Goal: Obtain resource: Obtain resource

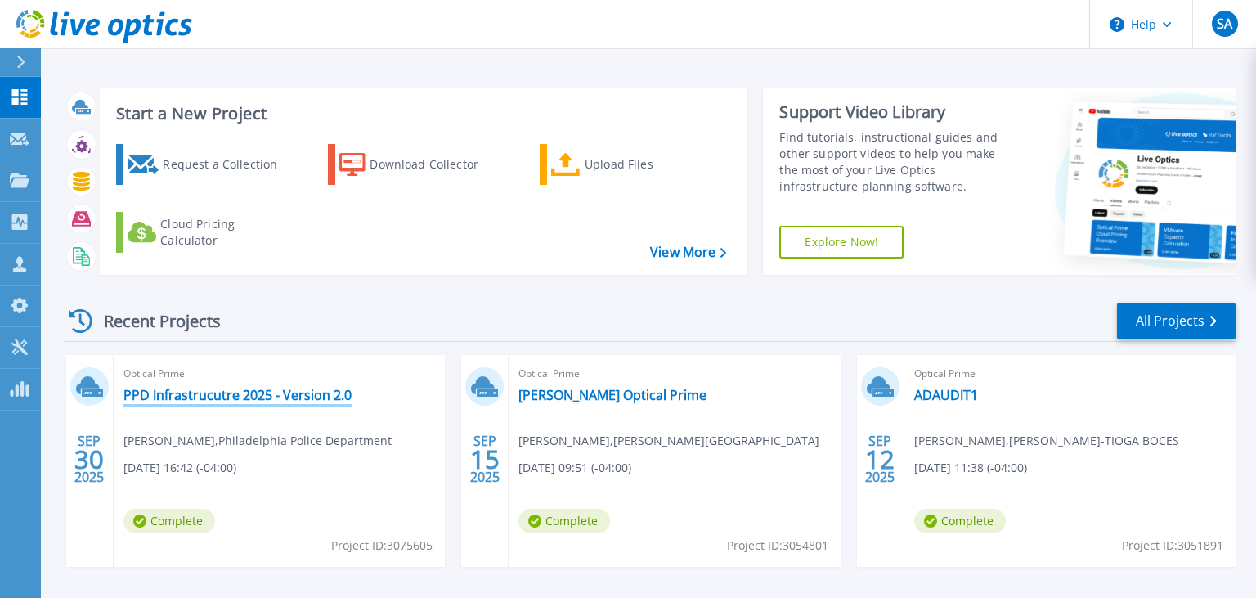
click at [275, 397] on link "PPD Infrastrucutre 2025 - Version 2.0" at bounding box center [237, 395] width 228 height 16
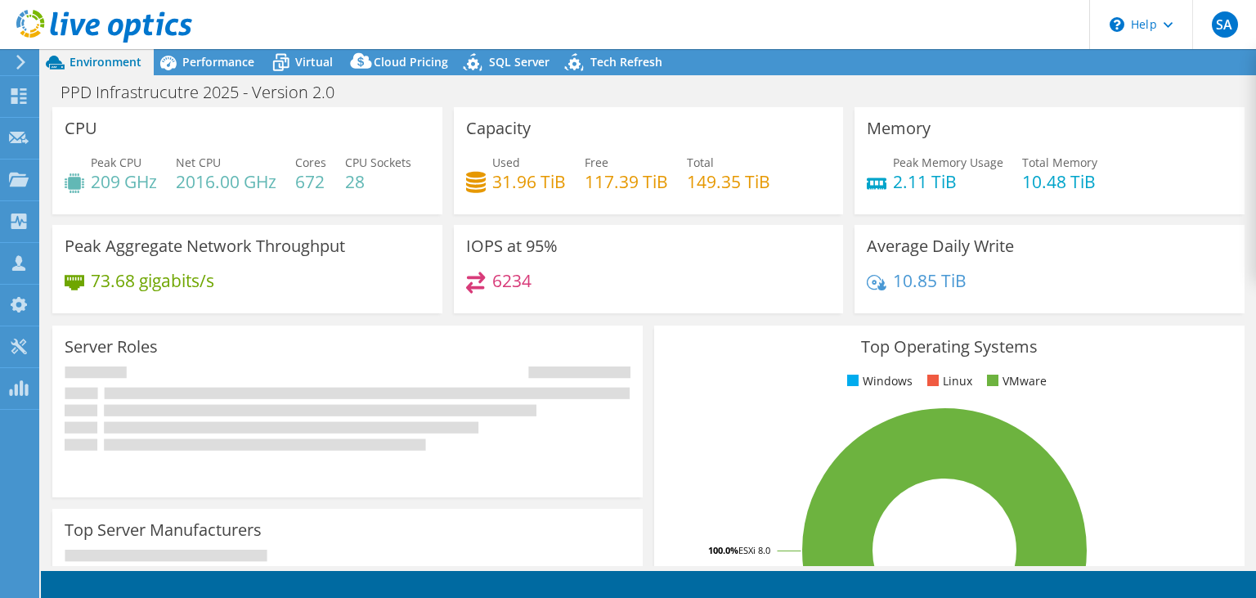
select select "USD"
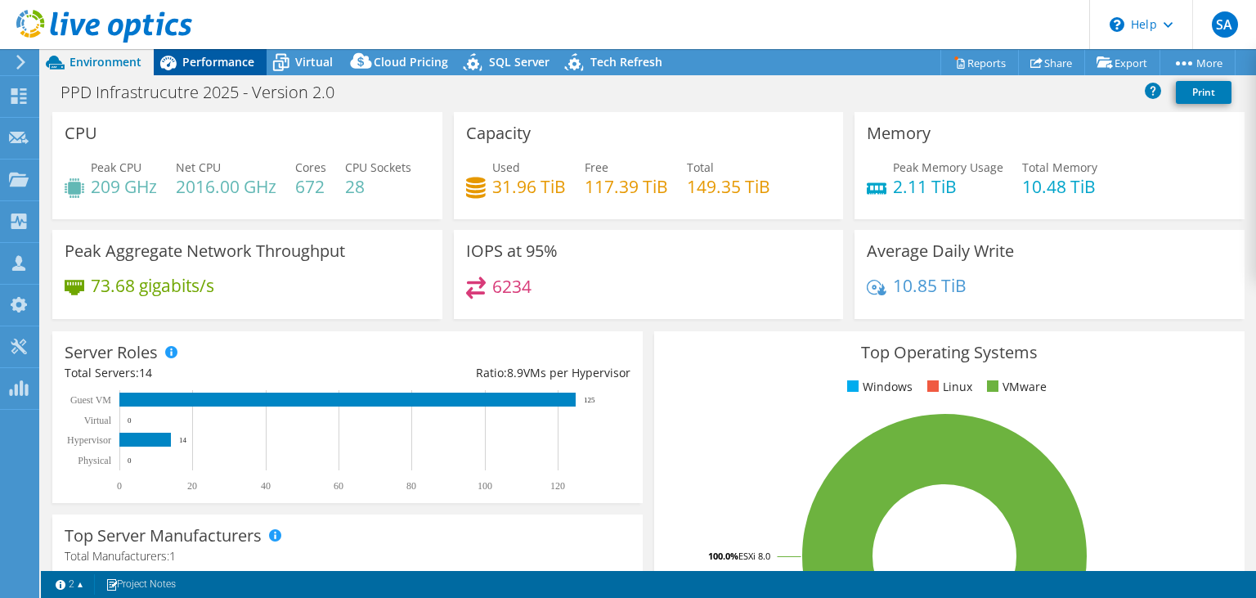
click at [226, 55] on span "Performance" at bounding box center [218, 62] width 72 height 16
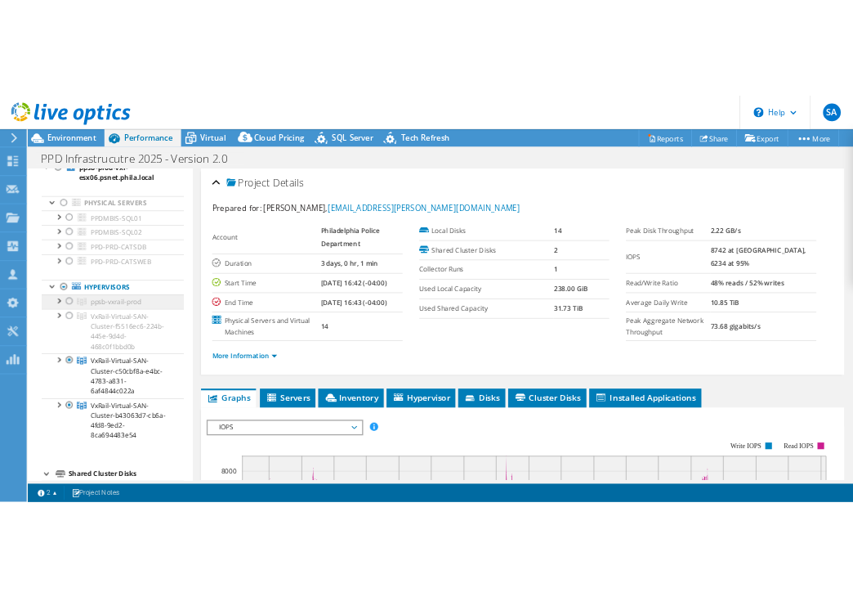
scroll to position [105, 0]
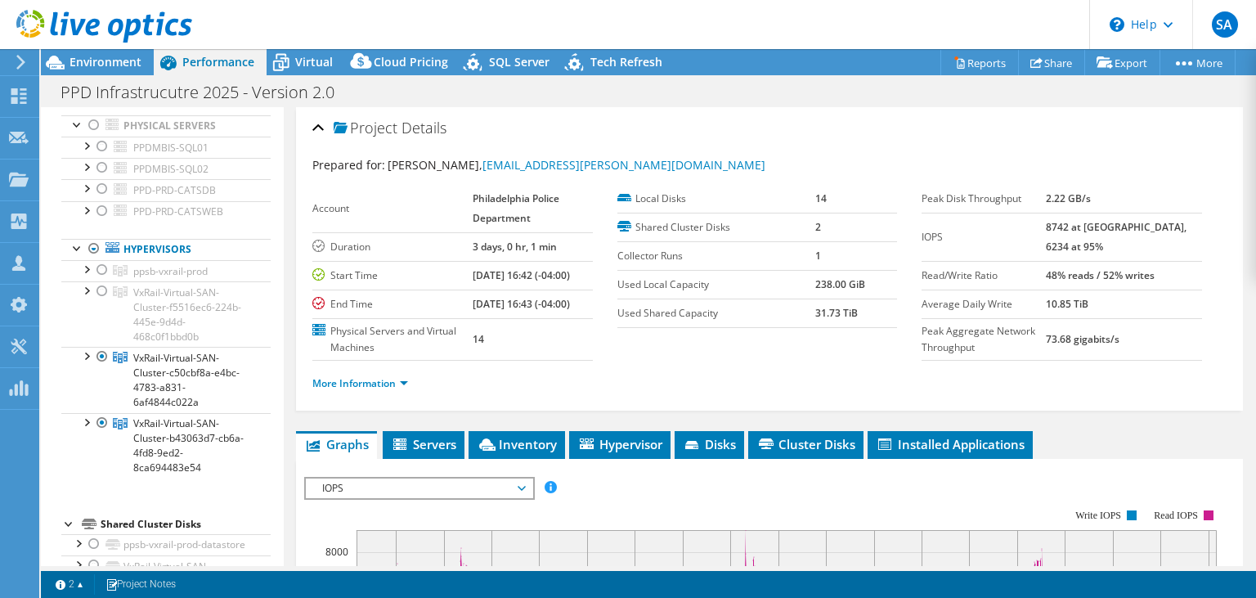
click at [766, 8] on header "SA Partner Team Member [PERSON_NAME] [PERSON_NAME][EMAIL_ADDRESS][PERSON_NAME][…" at bounding box center [628, 24] width 1256 height 49
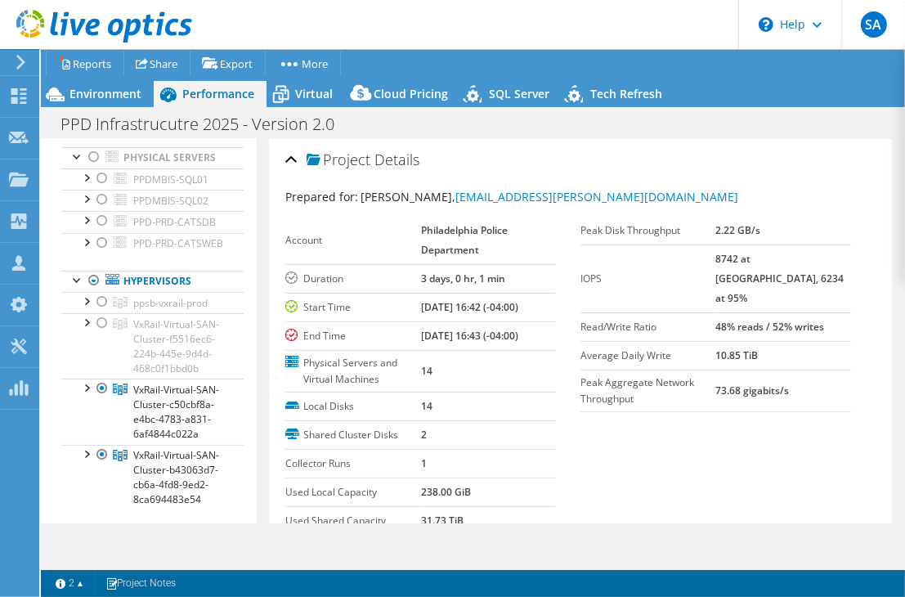
click at [853, 443] on section "Prepared for: Amaurys Matos-Reyes, Amaurys.Matos-Reyes@Phila.gov Account Philad…" at bounding box center [580, 384] width 590 height 393
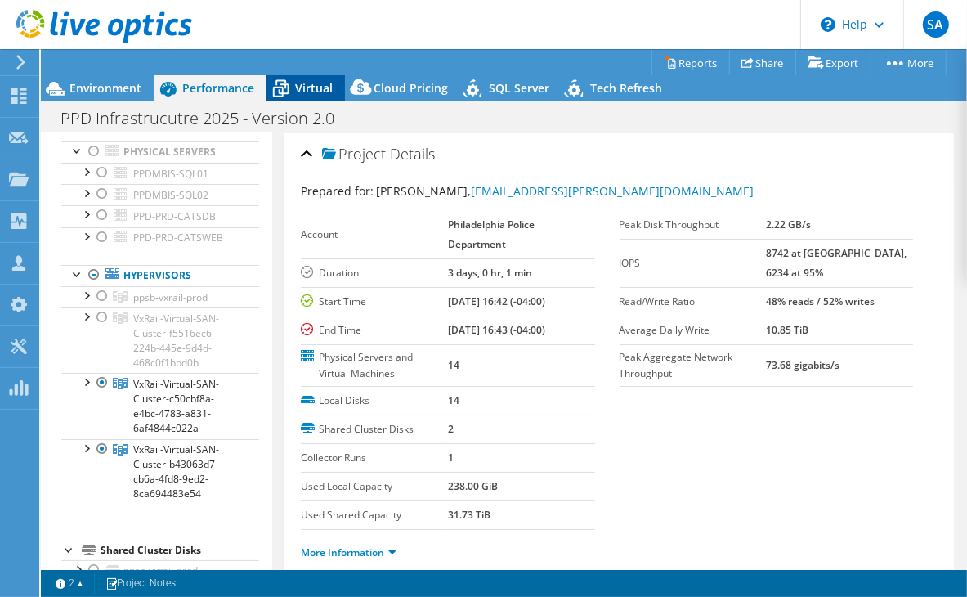
click at [312, 91] on span "Virtual" at bounding box center [314, 88] width 38 height 16
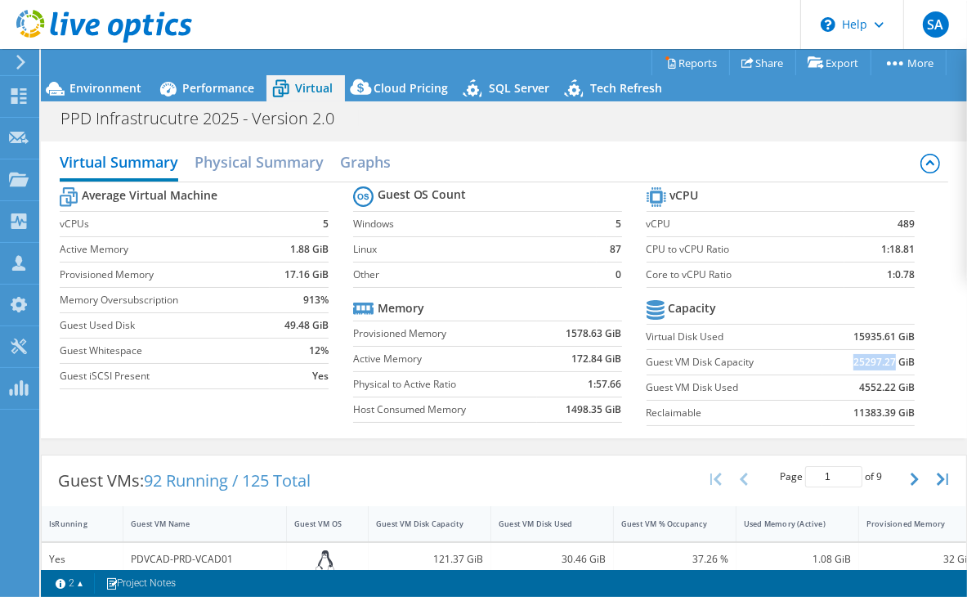
drag, startPoint x: 894, startPoint y: 361, endPoint x: 853, endPoint y: 361, distance: 41.7
click at [853, 361] on td "25297.27 GiB" at bounding box center [868, 361] width 93 height 25
copy b "25297.27"
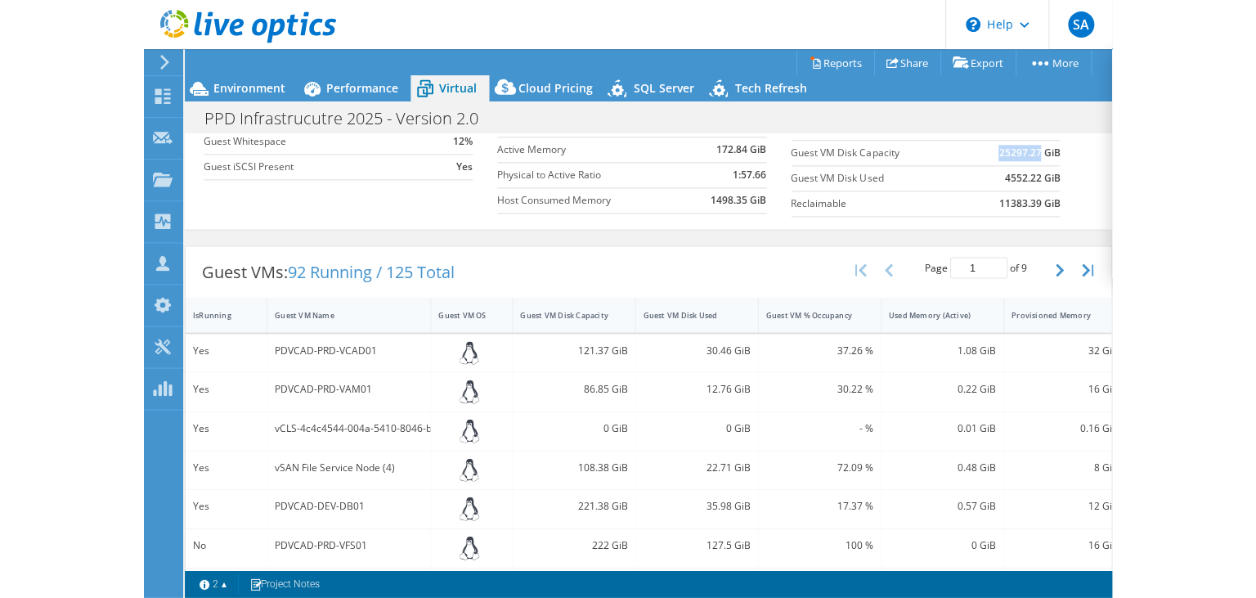
scroll to position [0, 0]
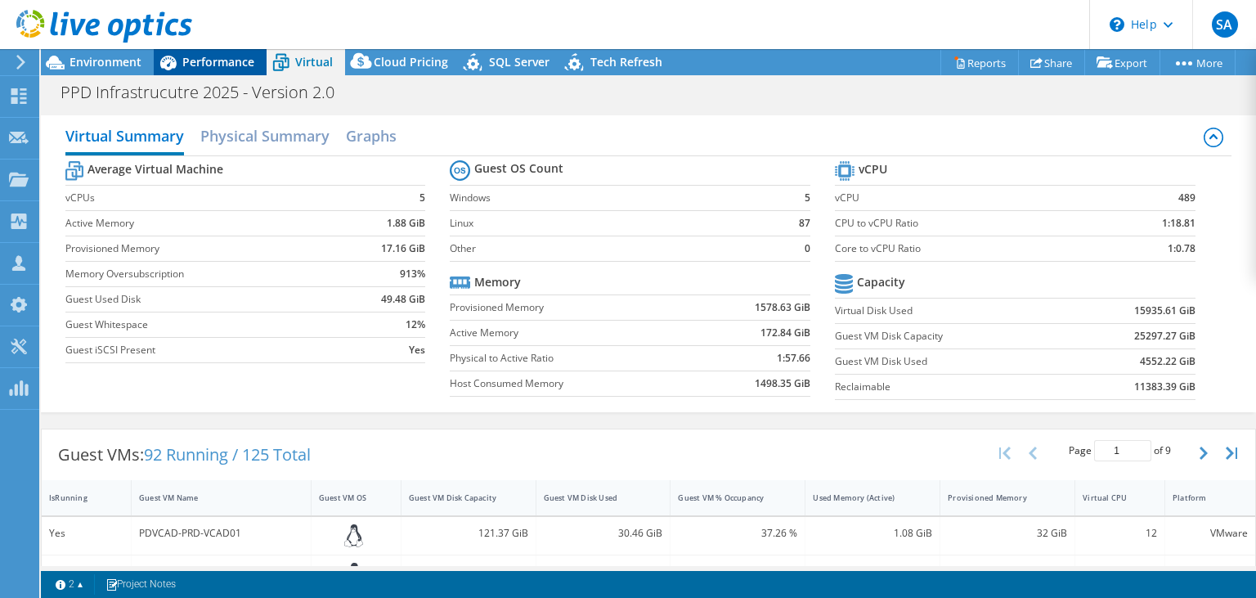
click at [217, 59] on span "Performance" at bounding box center [218, 62] width 72 height 16
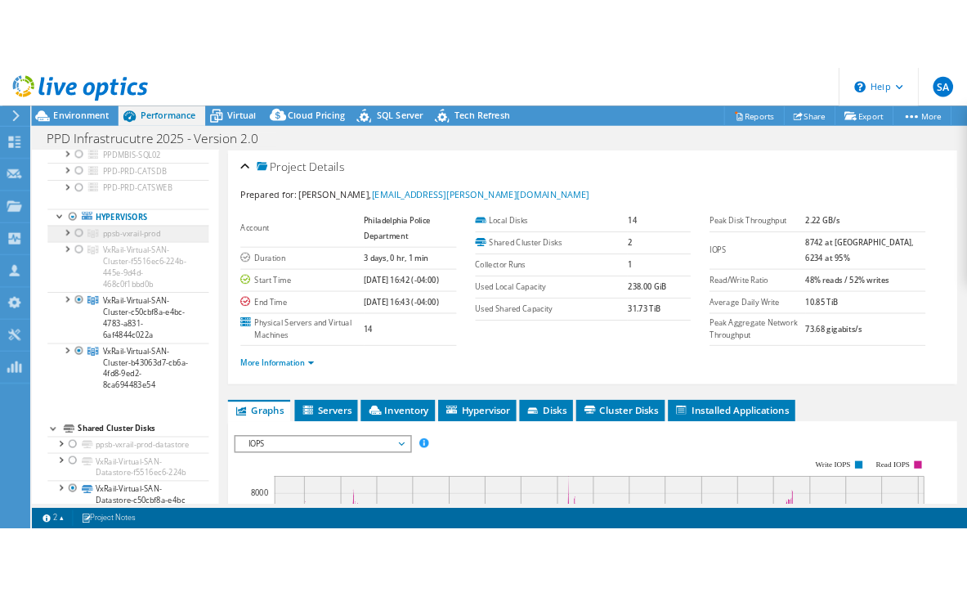
scroll to position [114, 0]
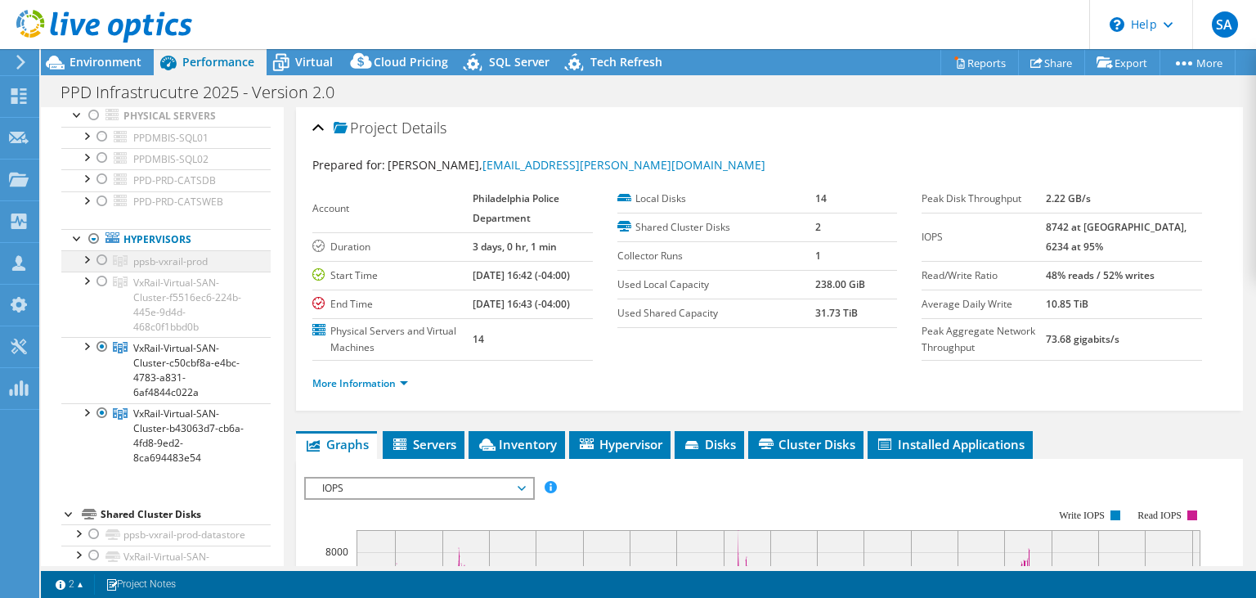
click at [101, 258] on div at bounding box center [102, 260] width 16 height 20
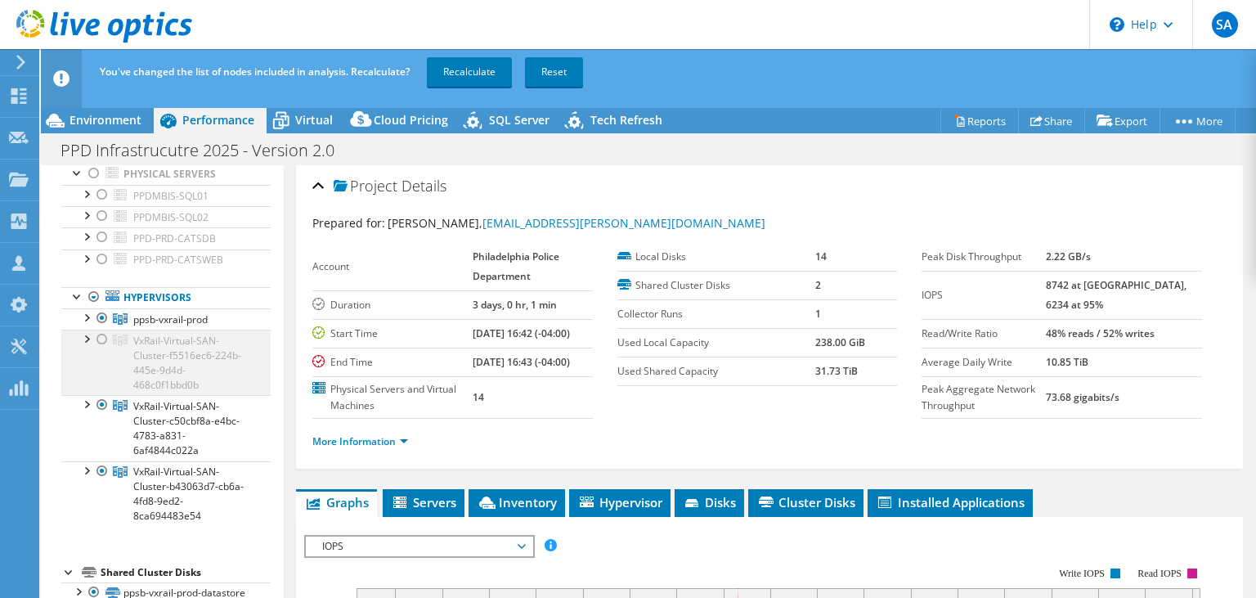
click at [100, 342] on div at bounding box center [102, 339] width 16 height 20
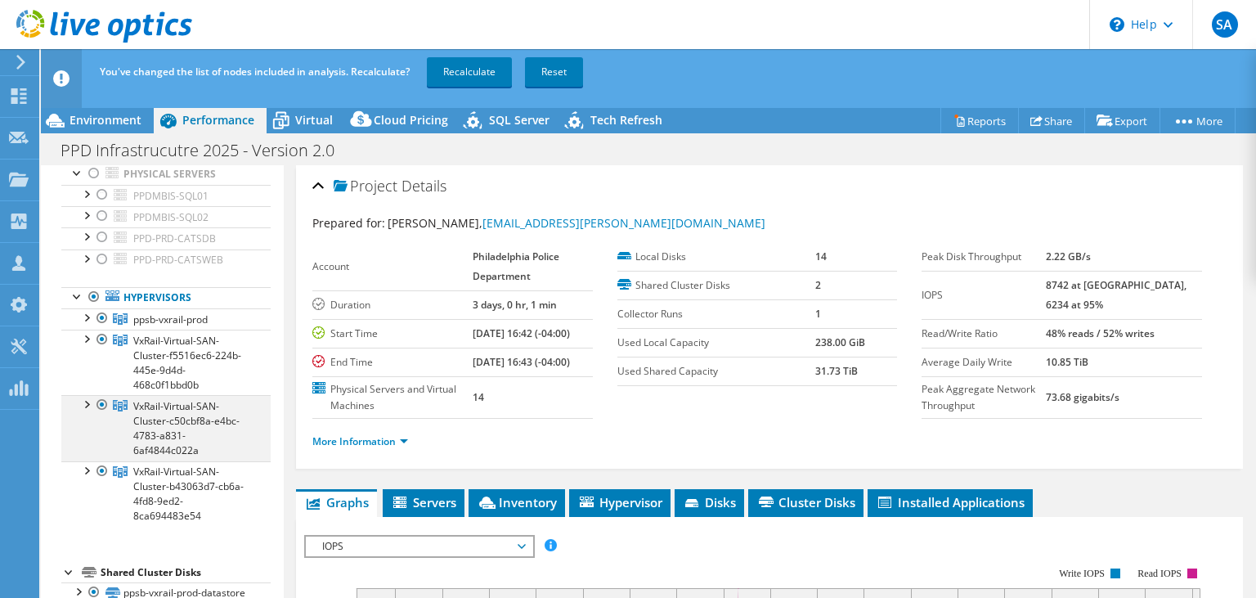
click at [103, 402] on div at bounding box center [102, 405] width 16 height 20
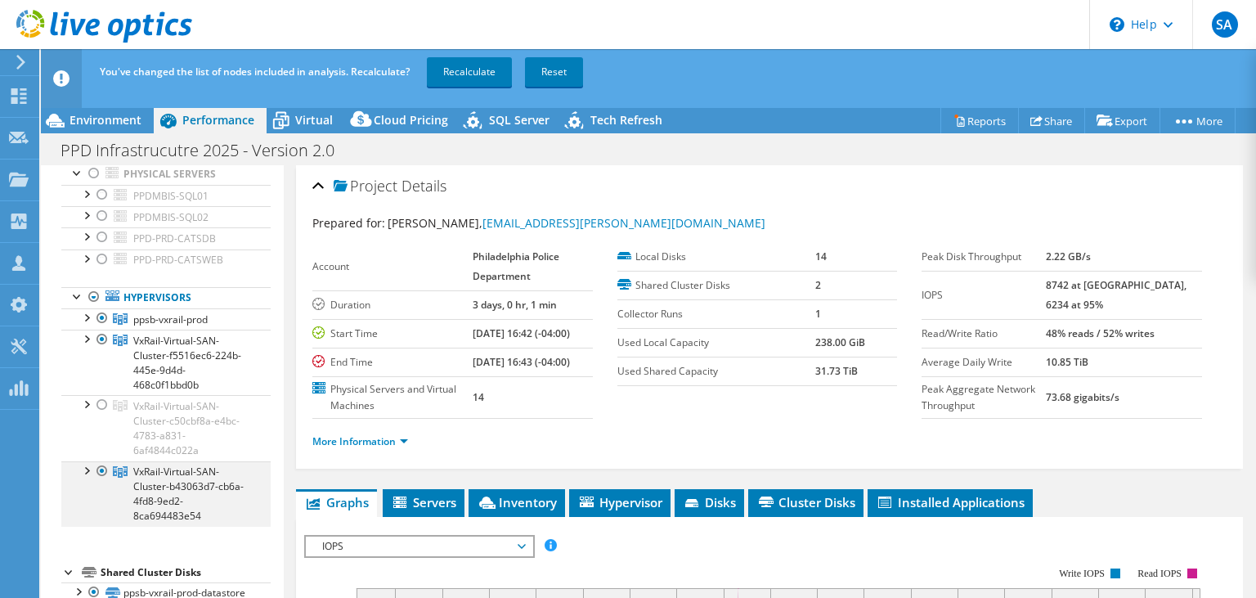
click at [101, 468] on div at bounding box center [102, 471] width 16 height 20
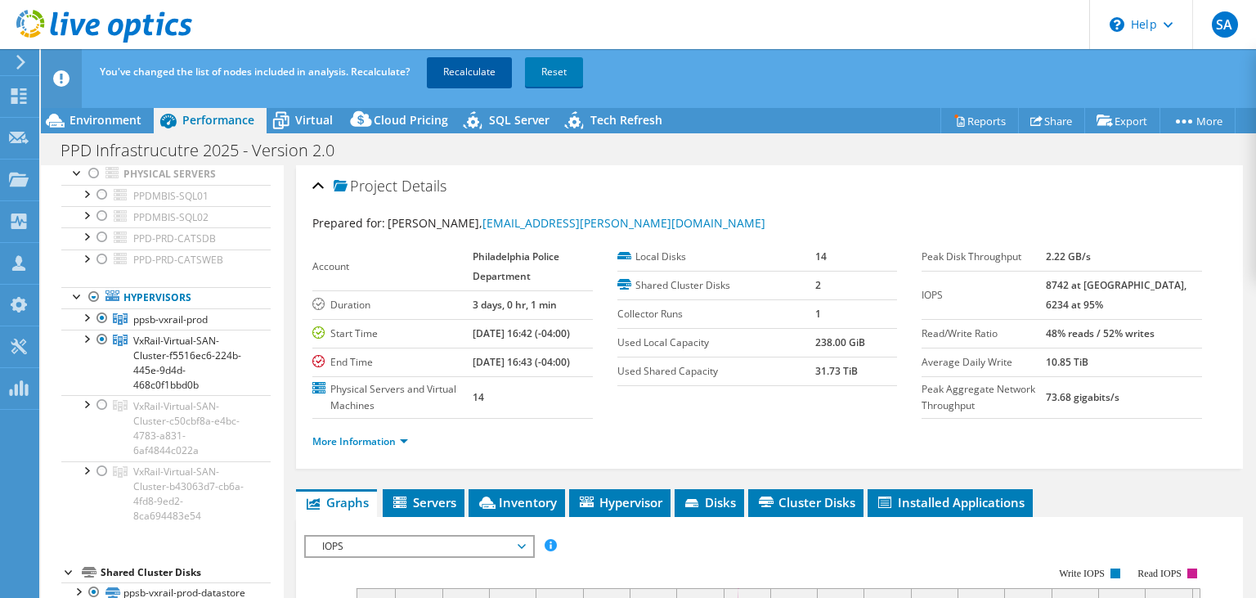
click at [469, 78] on link "Recalculate" at bounding box center [469, 71] width 85 height 29
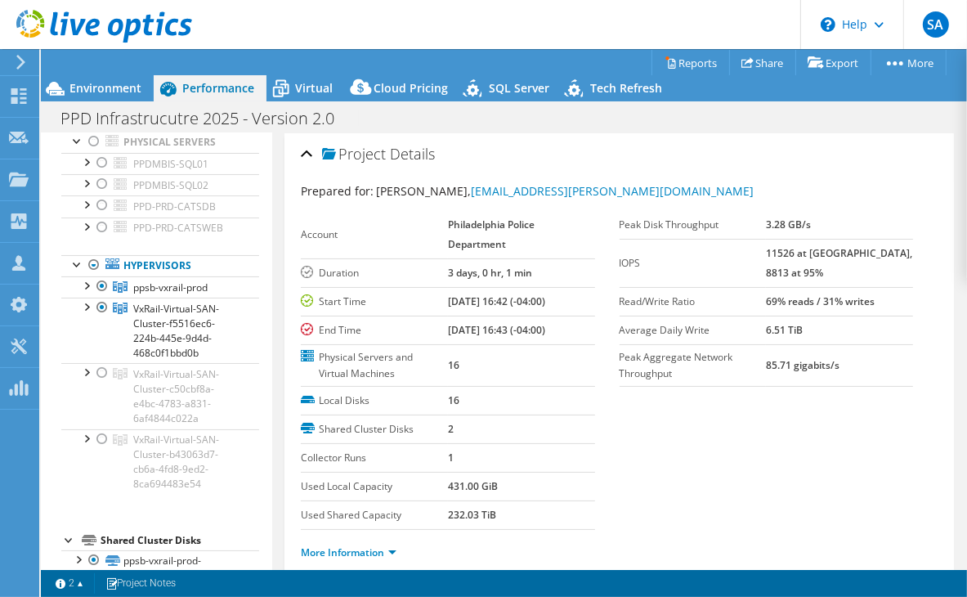
click at [610, 421] on div "Local Disks 16 Shared Cluster Disks 2 Collector Runs 1 Used Local Capacity 431.…" at bounding box center [460, 458] width 318 height 143
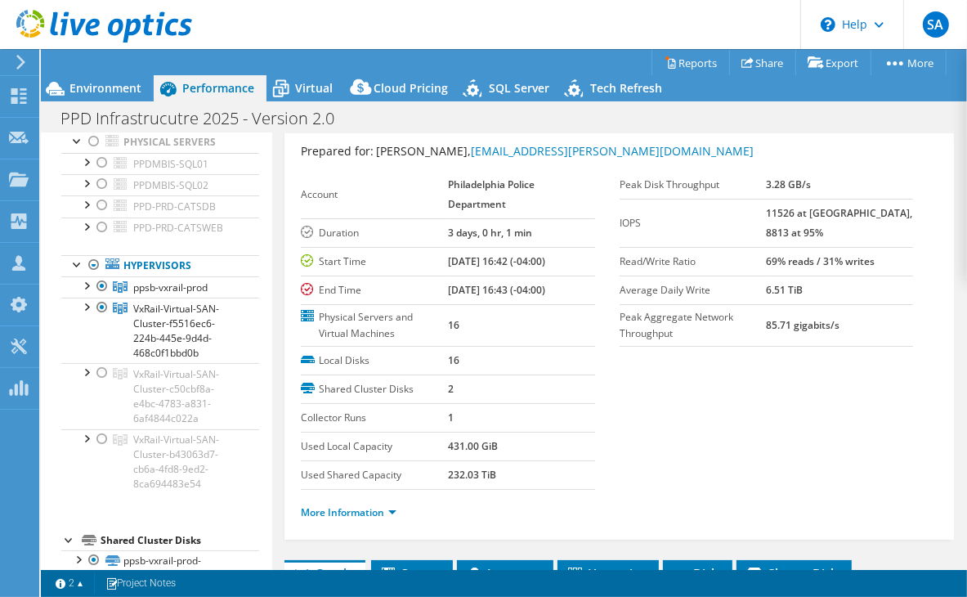
scroll to position [0, 0]
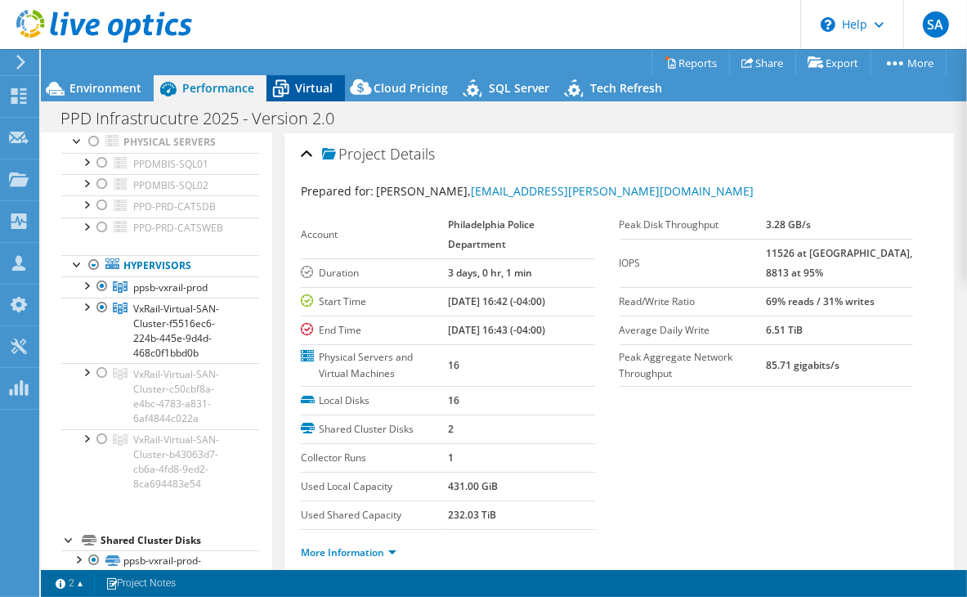
click at [306, 93] on span "Virtual" at bounding box center [314, 88] width 38 height 16
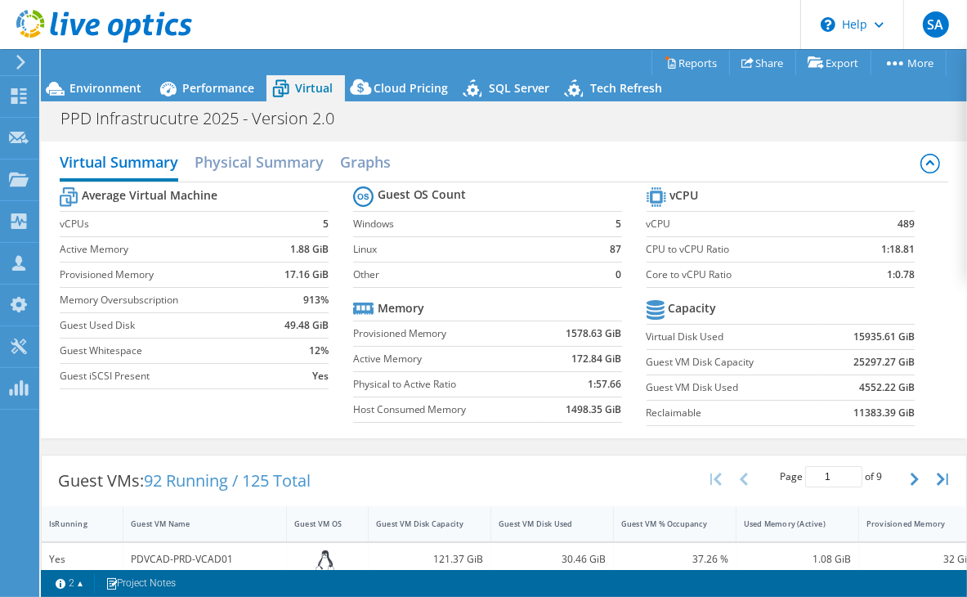
scroll to position [114, 0]
click at [213, 87] on span "Performance" at bounding box center [218, 88] width 72 height 16
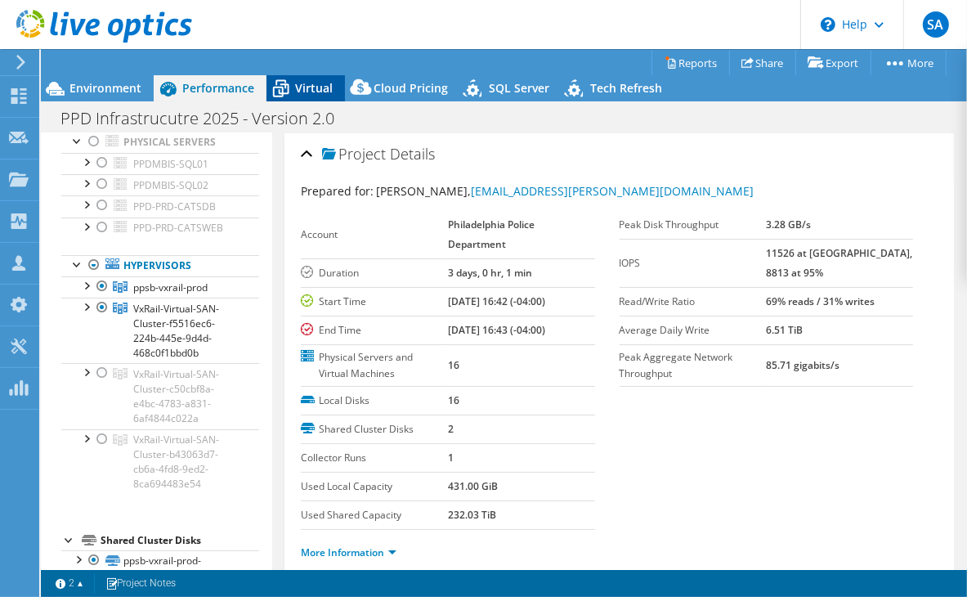
click at [304, 91] on span "Virtual" at bounding box center [314, 88] width 38 height 16
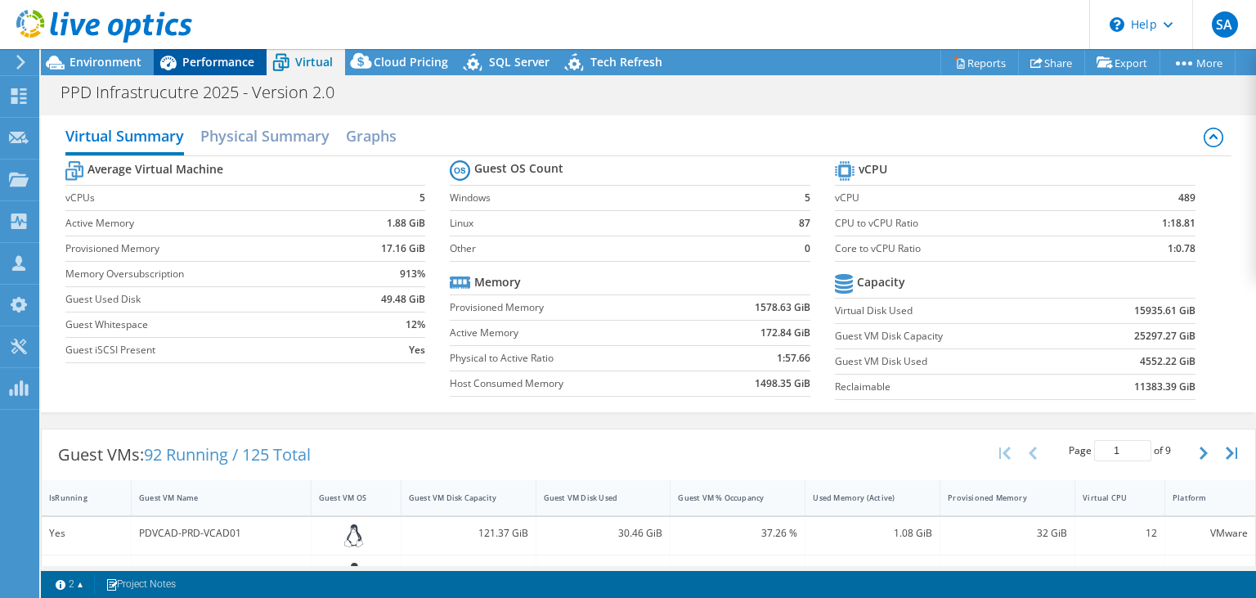
click at [211, 63] on span "Performance" at bounding box center [218, 62] width 72 height 16
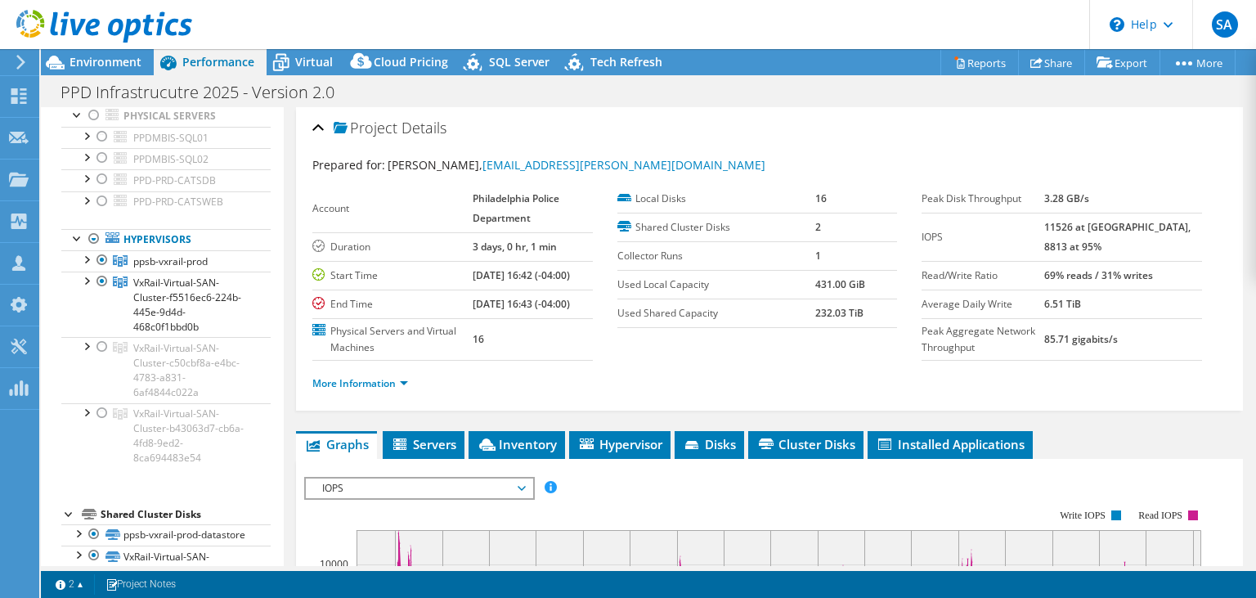
click at [18, 57] on icon at bounding box center [21, 62] width 12 height 15
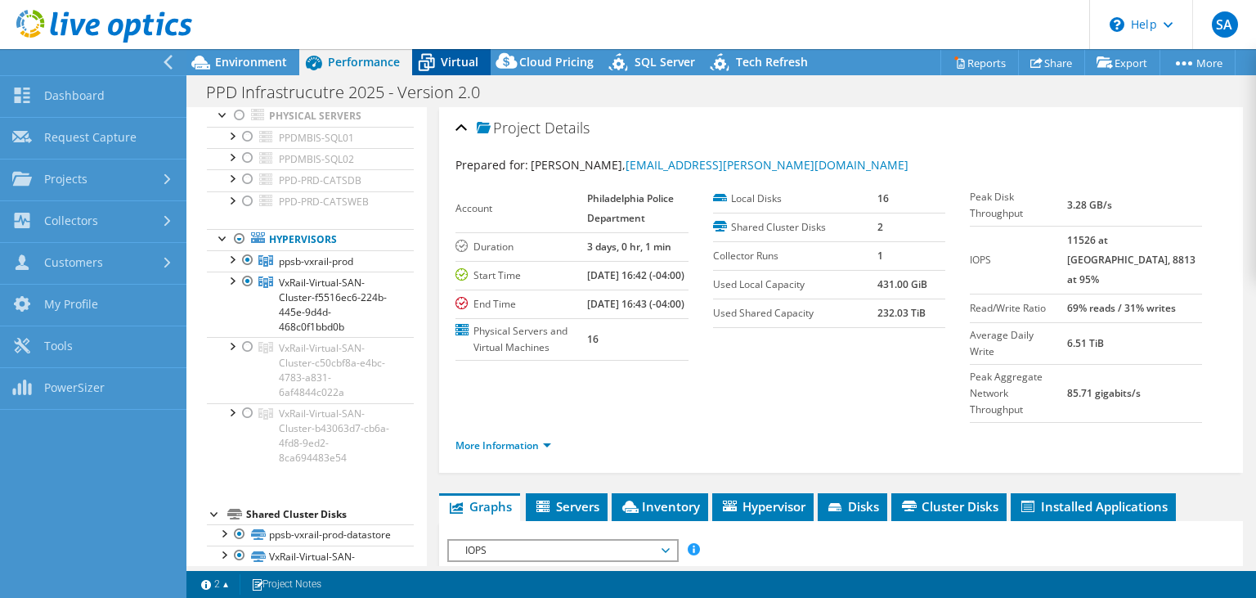
click at [455, 53] on div "Virtual" at bounding box center [451, 62] width 78 height 26
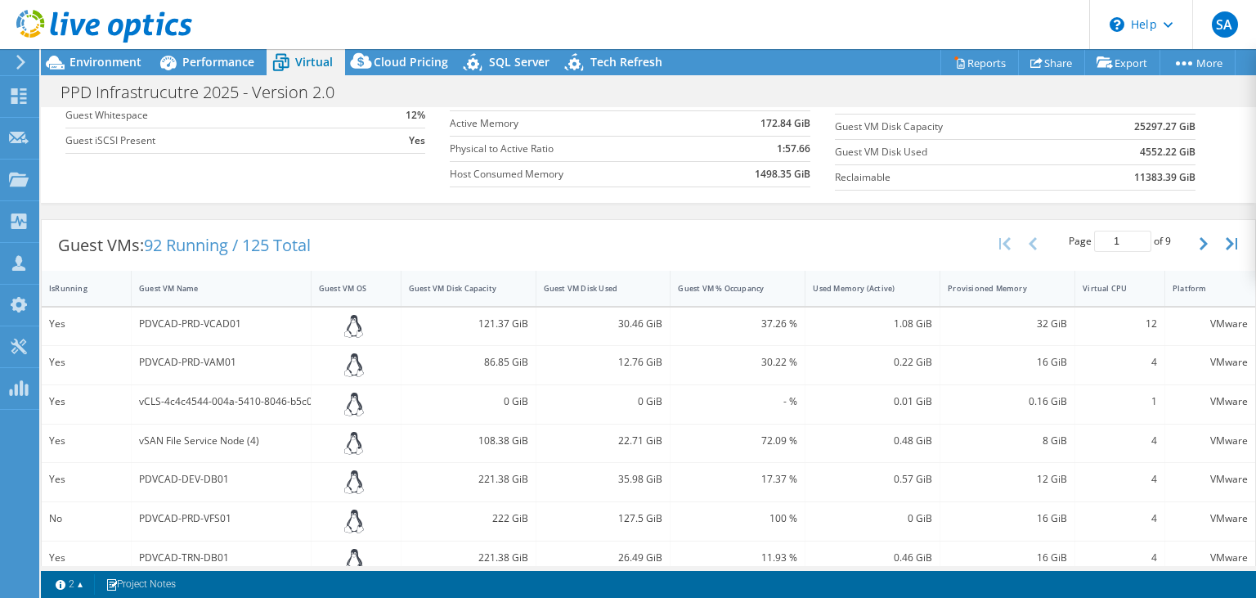
scroll to position [0, 0]
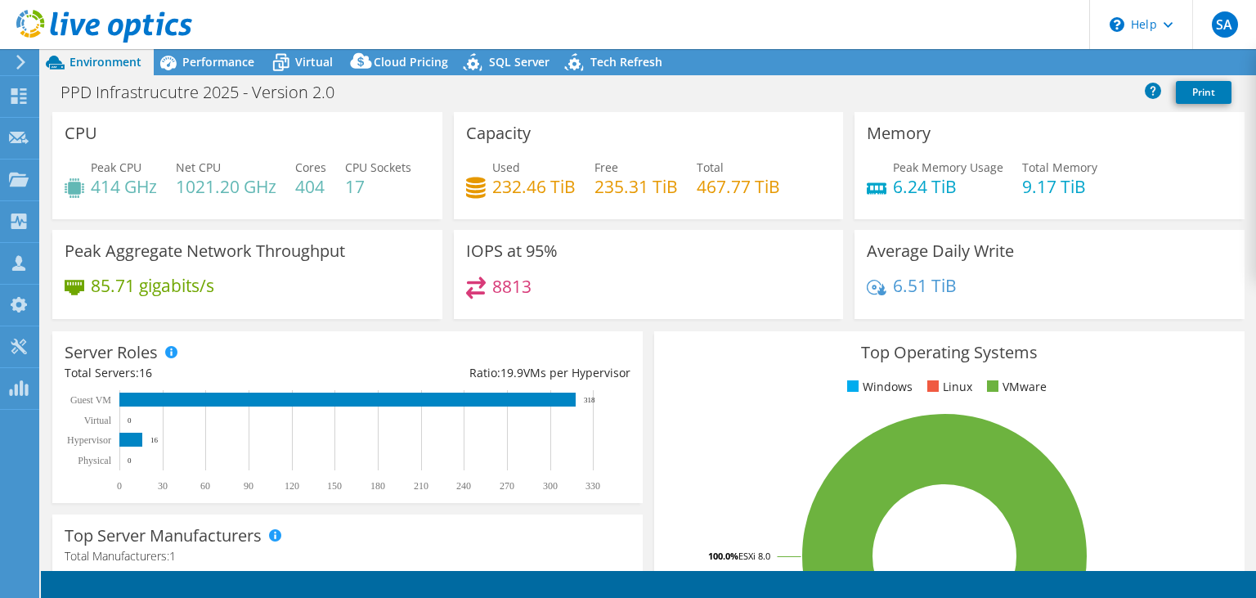
select select "USD"
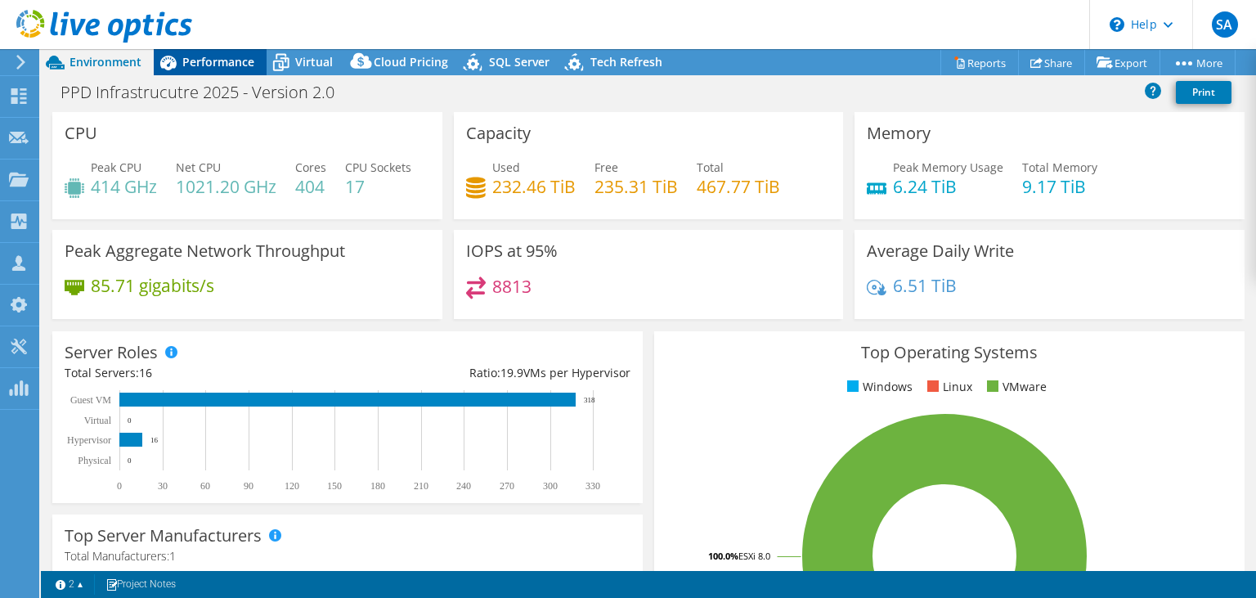
click at [213, 57] on span "Performance" at bounding box center [218, 62] width 72 height 16
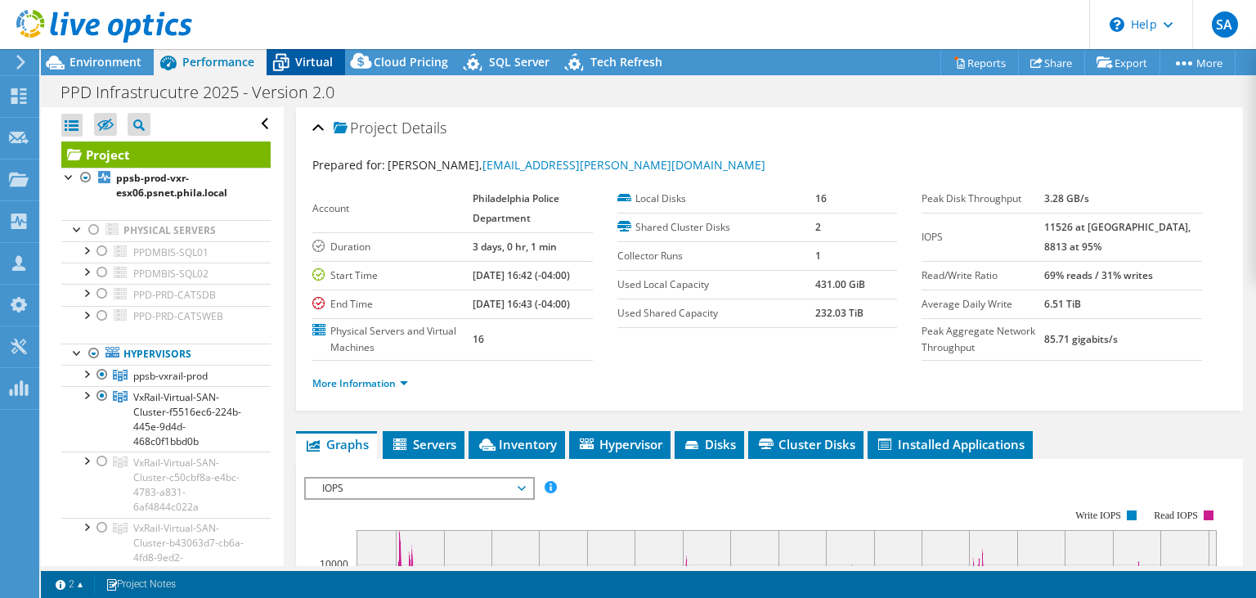
click at [301, 59] on span "Virtual" at bounding box center [314, 62] width 38 height 16
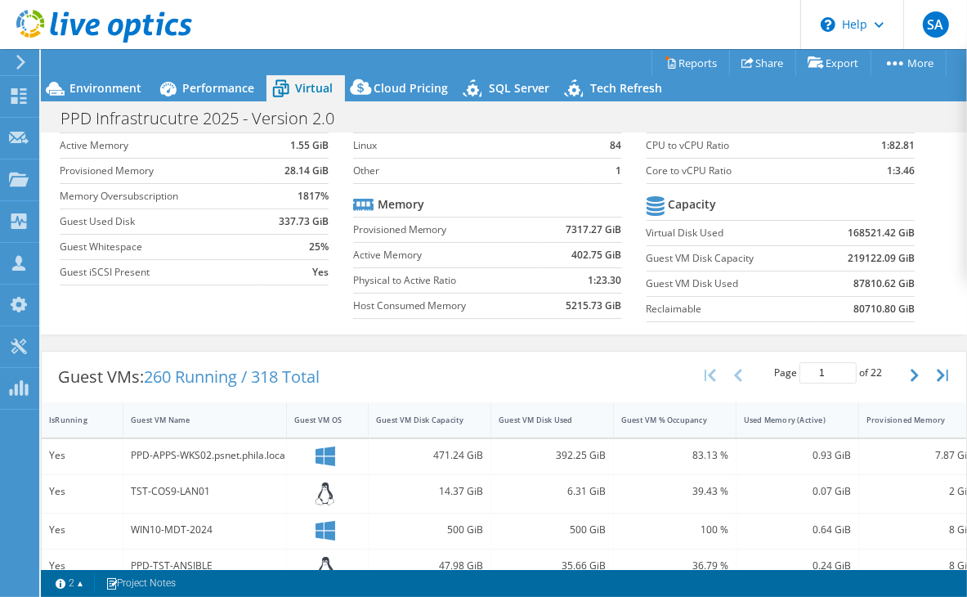
scroll to position [105, 0]
drag, startPoint x: 897, startPoint y: 256, endPoint x: 848, endPoint y: 249, distance: 49.6
click at [848, 249] on td "219122.09 GiB" at bounding box center [866, 256] width 98 height 25
copy b "219122.09"
drag, startPoint x: 606, startPoint y: 227, endPoint x: 567, endPoint y: 231, distance: 38.6
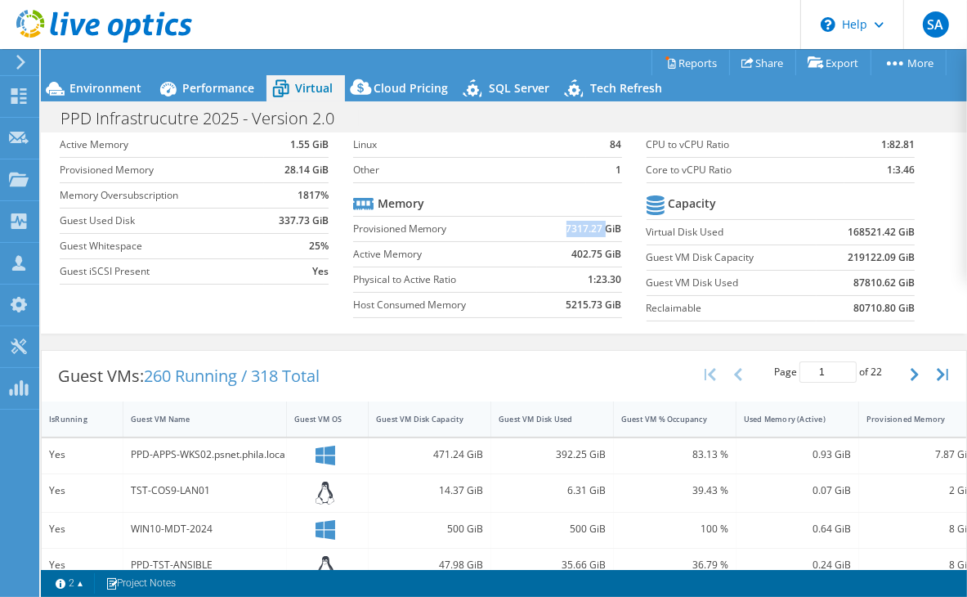
click at [567, 231] on b "7317.27 GiB" at bounding box center [595, 229] width 56 height 16
copy b "7317.27"
click at [193, 92] on span "Performance" at bounding box center [218, 88] width 72 height 16
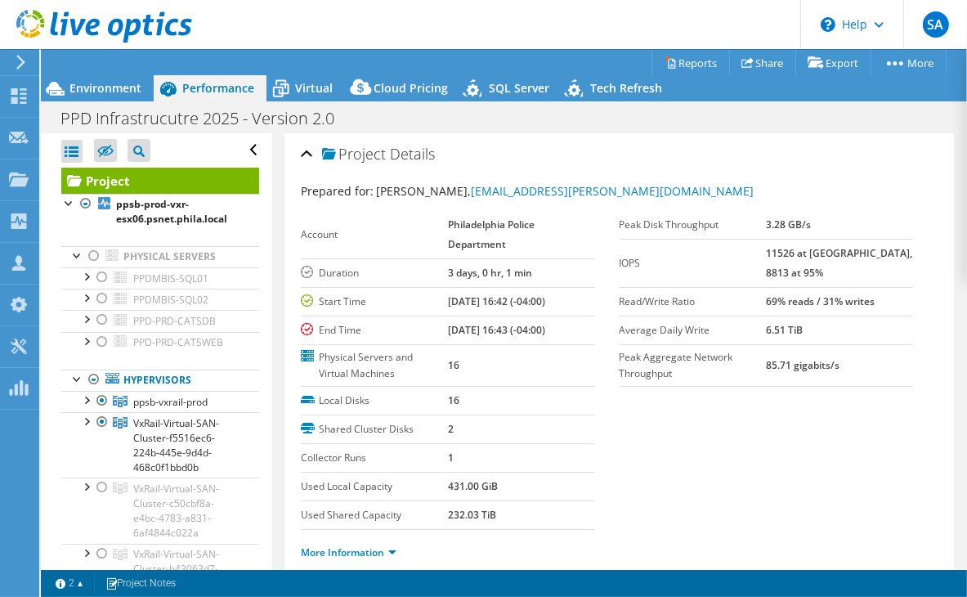
scroll to position [0, 0]
click at [126, 88] on span "Environment" at bounding box center [105, 88] width 72 height 16
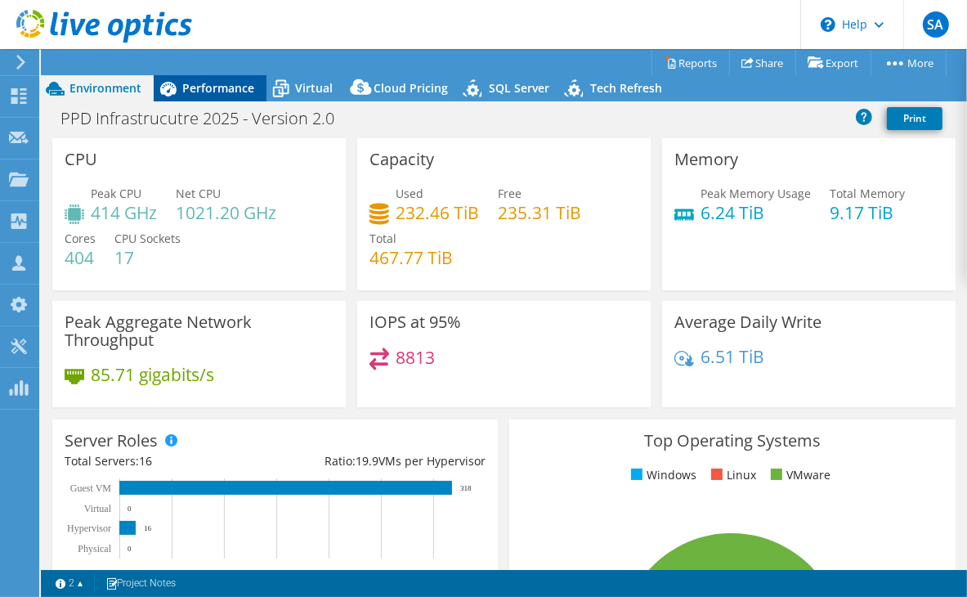
click at [191, 92] on span "Performance" at bounding box center [218, 88] width 72 height 16
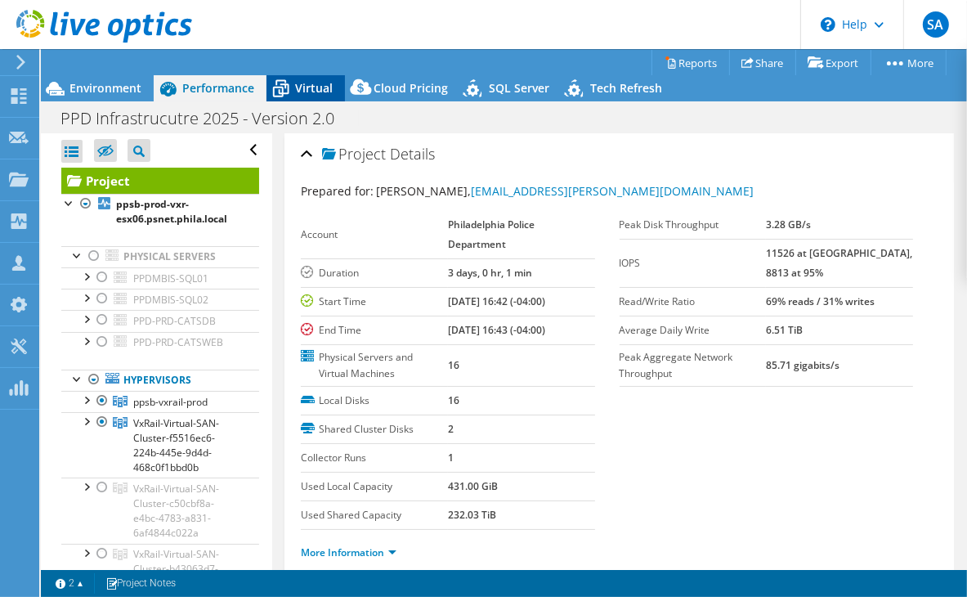
click at [338, 100] on div "Virtual" at bounding box center [306, 88] width 78 height 26
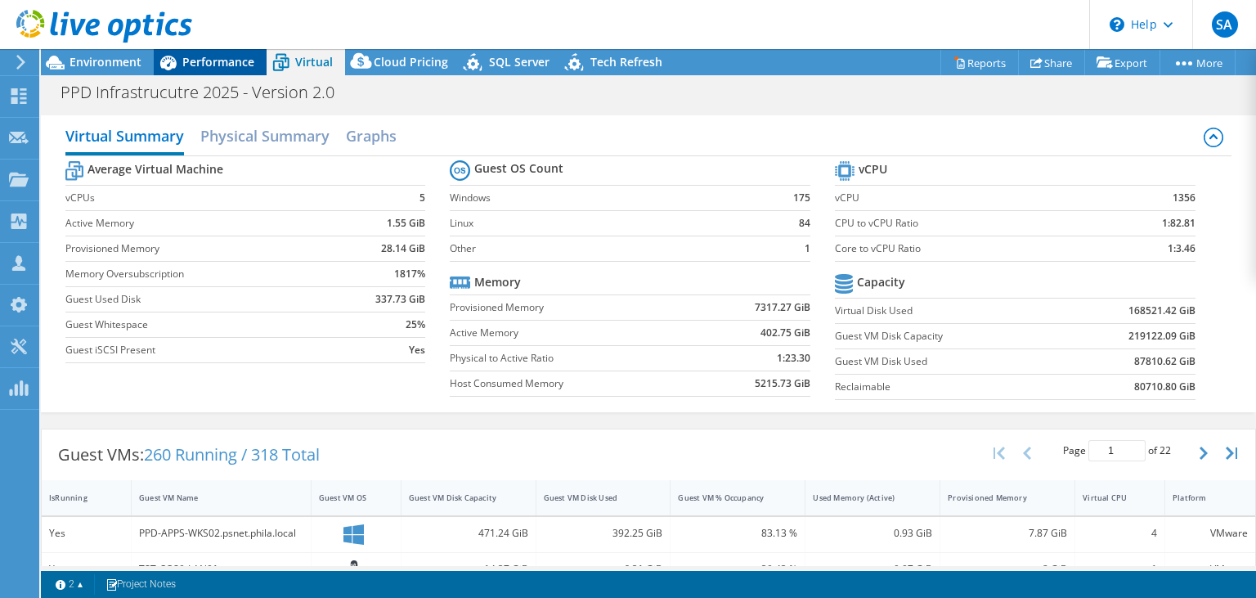
click at [214, 60] on span "Performance" at bounding box center [218, 62] width 72 height 16
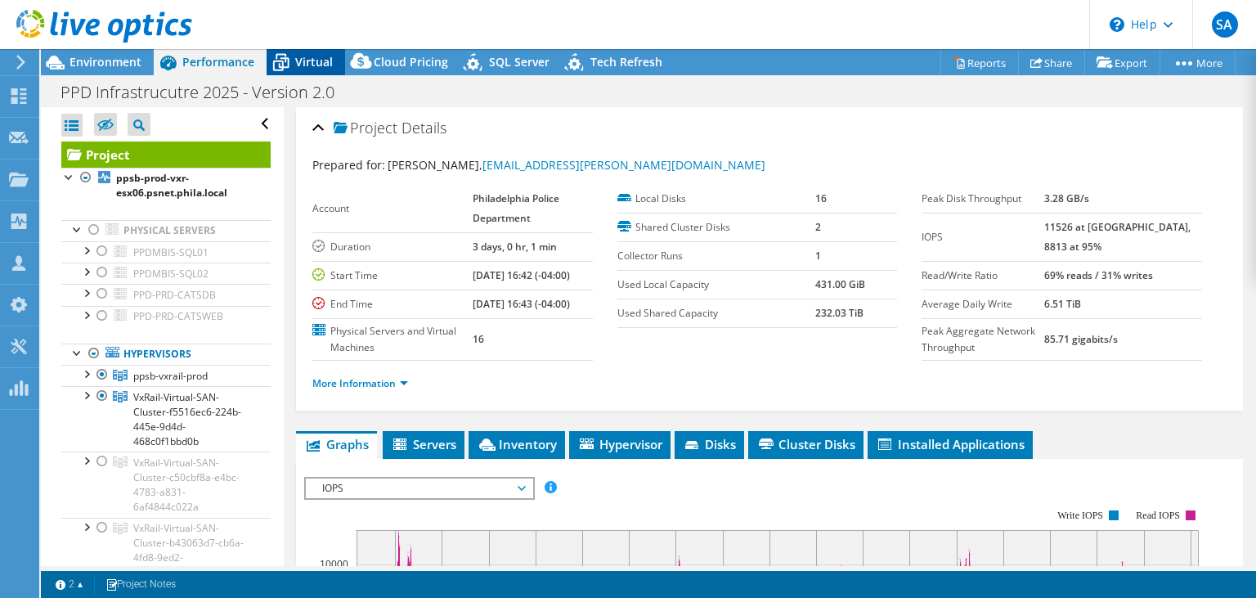
click at [296, 62] on span "Virtual" at bounding box center [314, 62] width 38 height 16
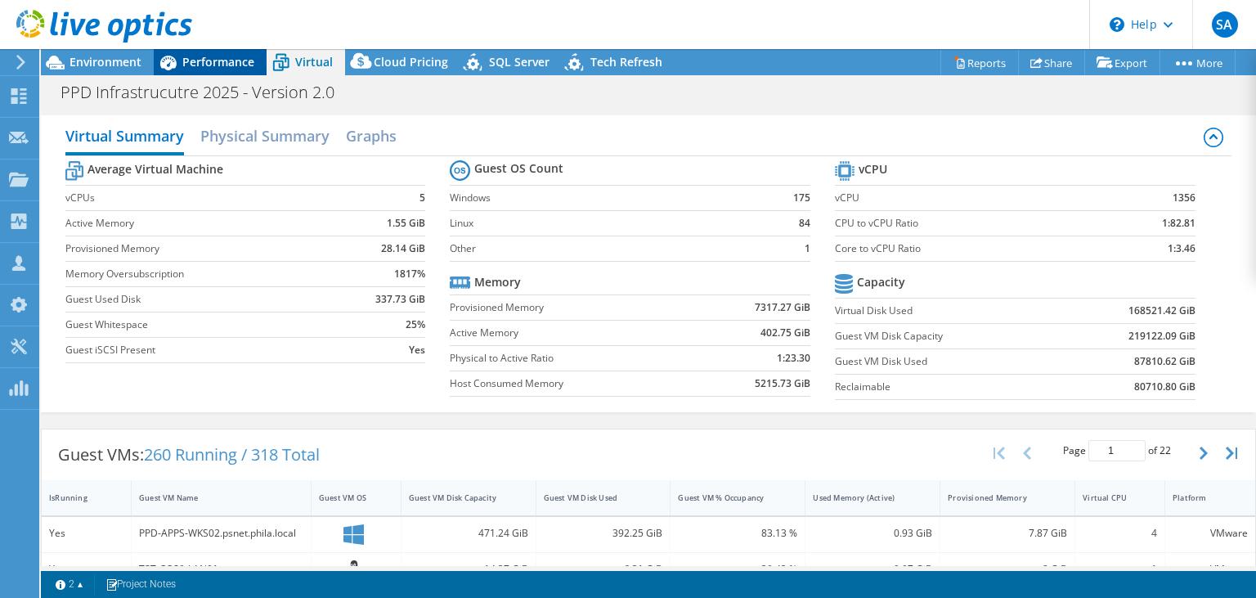
click at [207, 56] on span "Performance" at bounding box center [218, 62] width 72 height 16
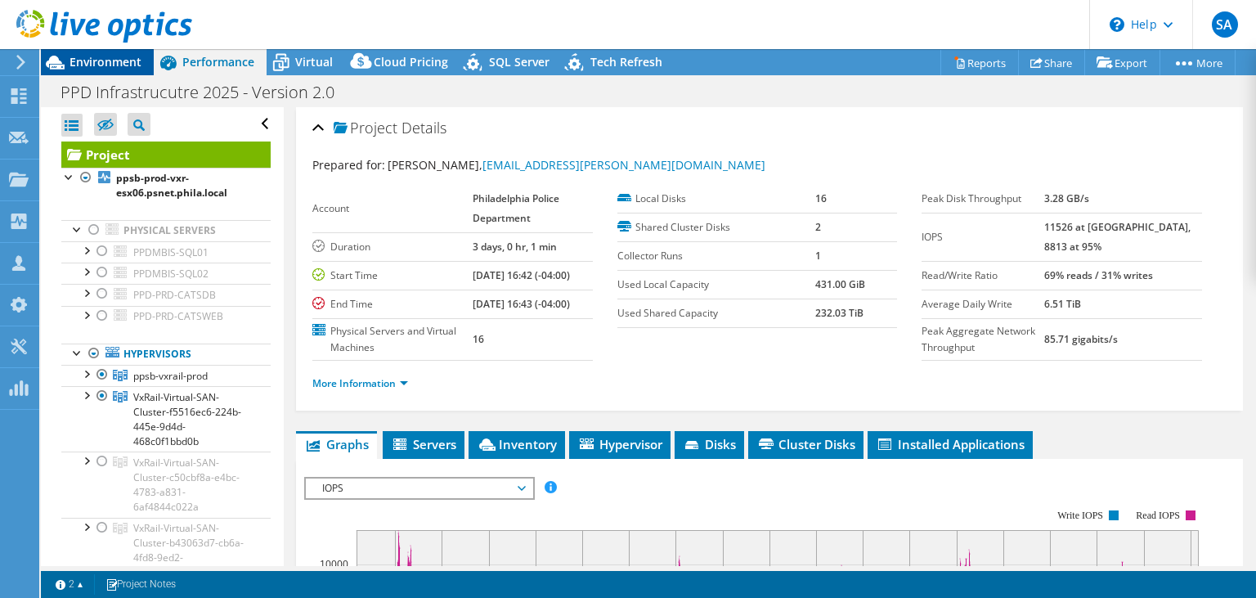
click at [116, 57] on span "Environment" at bounding box center [105, 62] width 72 height 16
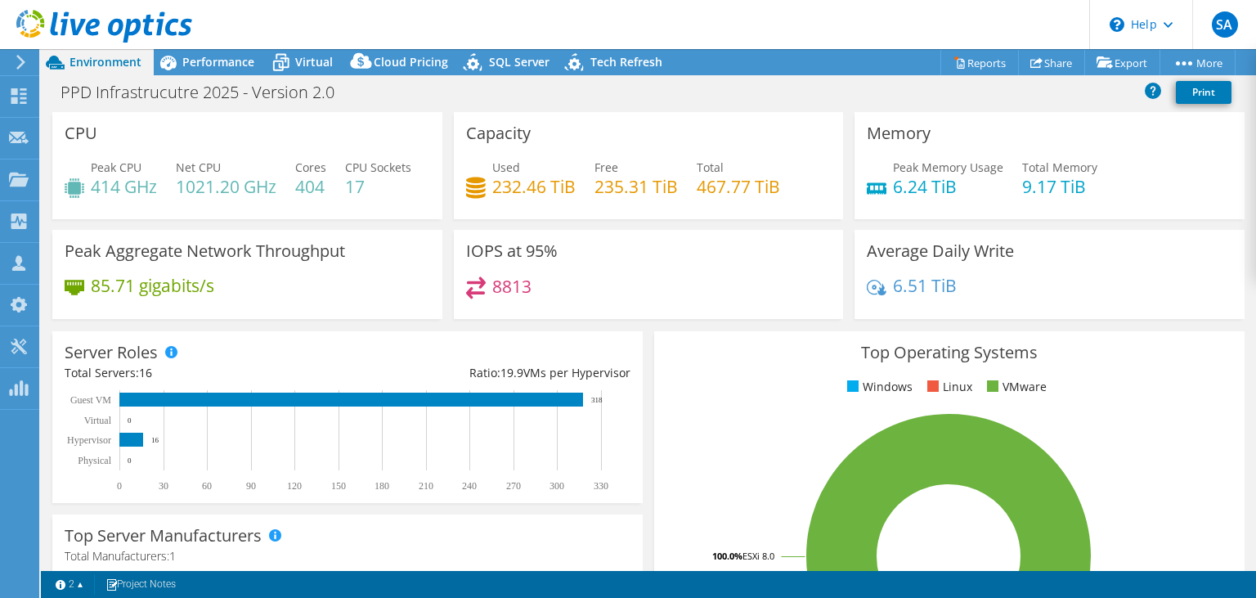
click at [25, 54] on div "SA Partner Team Member [PERSON_NAME] [PERSON_NAME][EMAIL_ADDRESS][PERSON_NAME][…" at bounding box center [628, 299] width 1256 height 598
click at [21, 56] on icon at bounding box center [21, 62] width 12 height 15
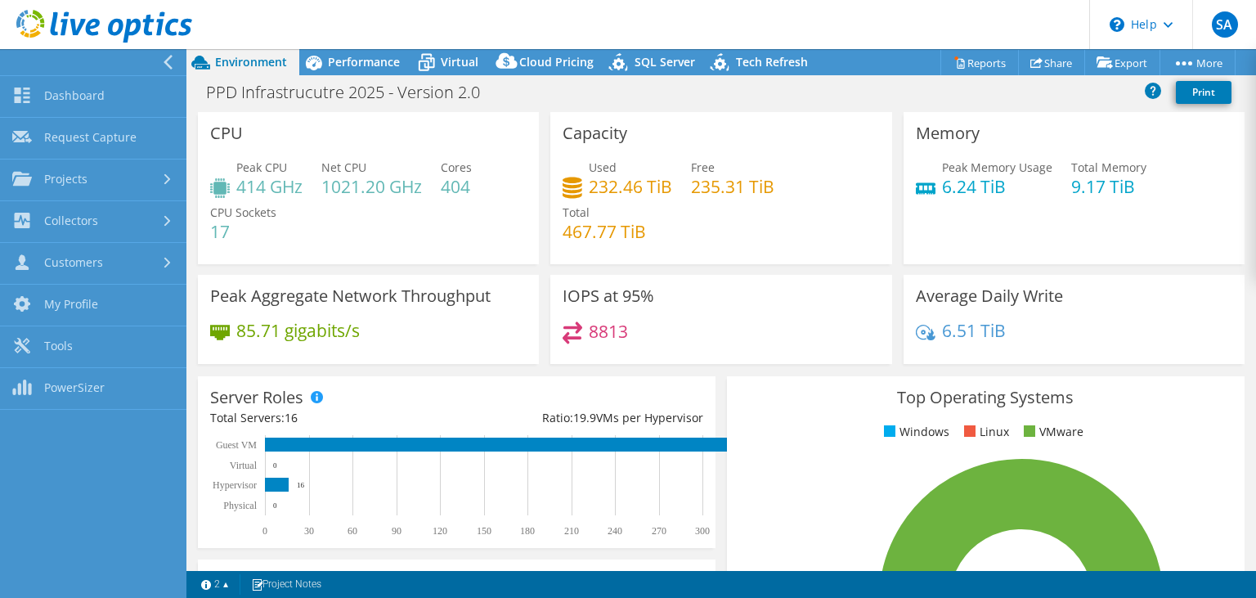
click at [387, 22] on header "SA Partner Team Member [PERSON_NAME] [PERSON_NAME][EMAIL_ADDRESS][PERSON_NAME][…" at bounding box center [628, 24] width 1256 height 49
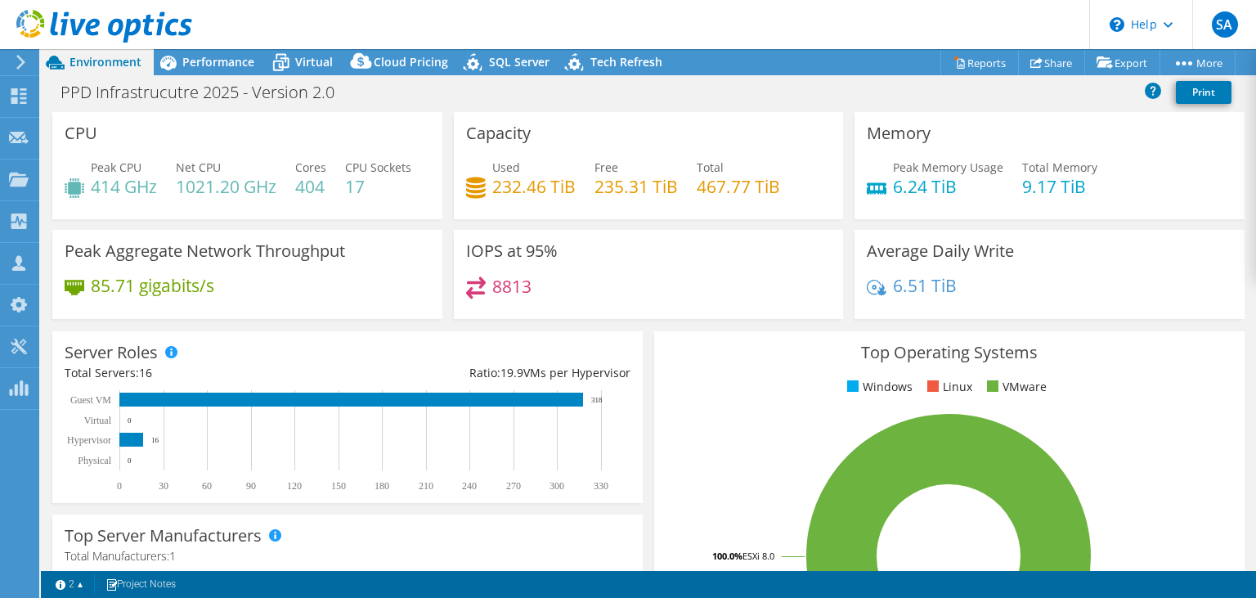
click at [25, 57] on icon at bounding box center [21, 62] width 12 height 15
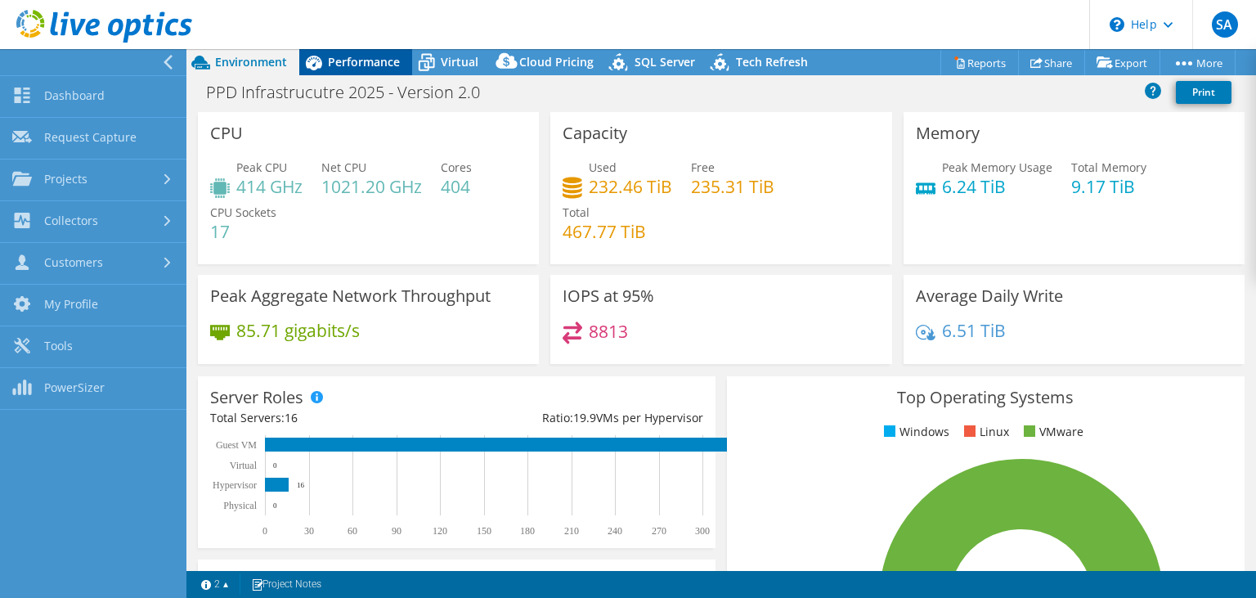
click at [329, 70] on div "Performance" at bounding box center [355, 62] width 113 height 26
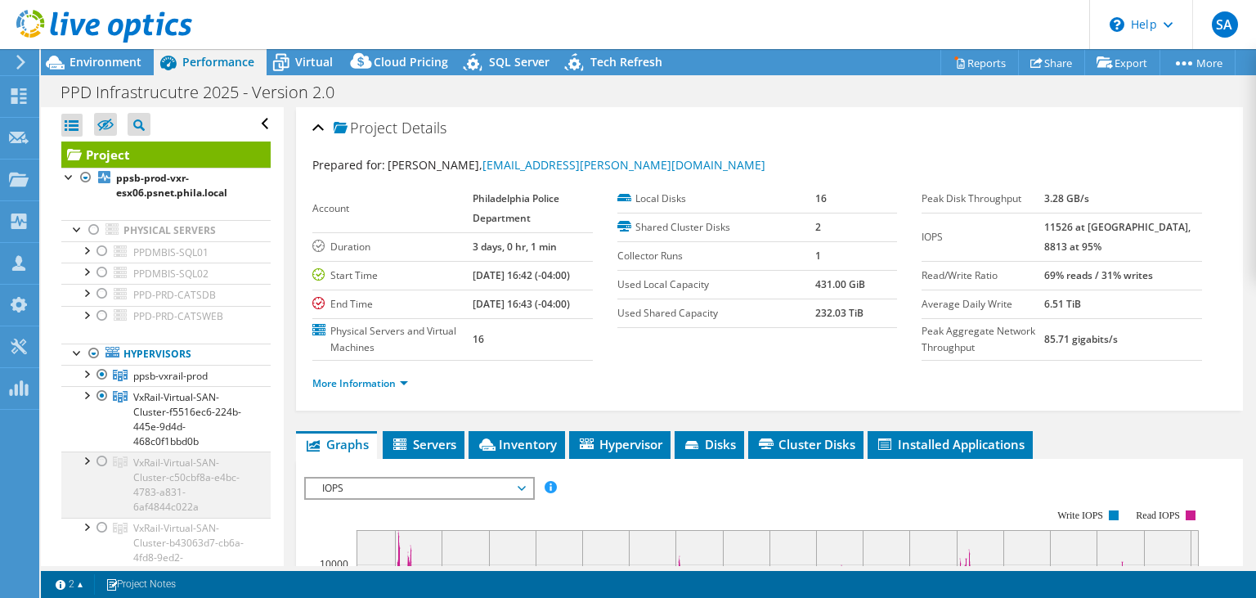
click at [100, 464] on div at bounding box center [102, 461] width 16 height 20
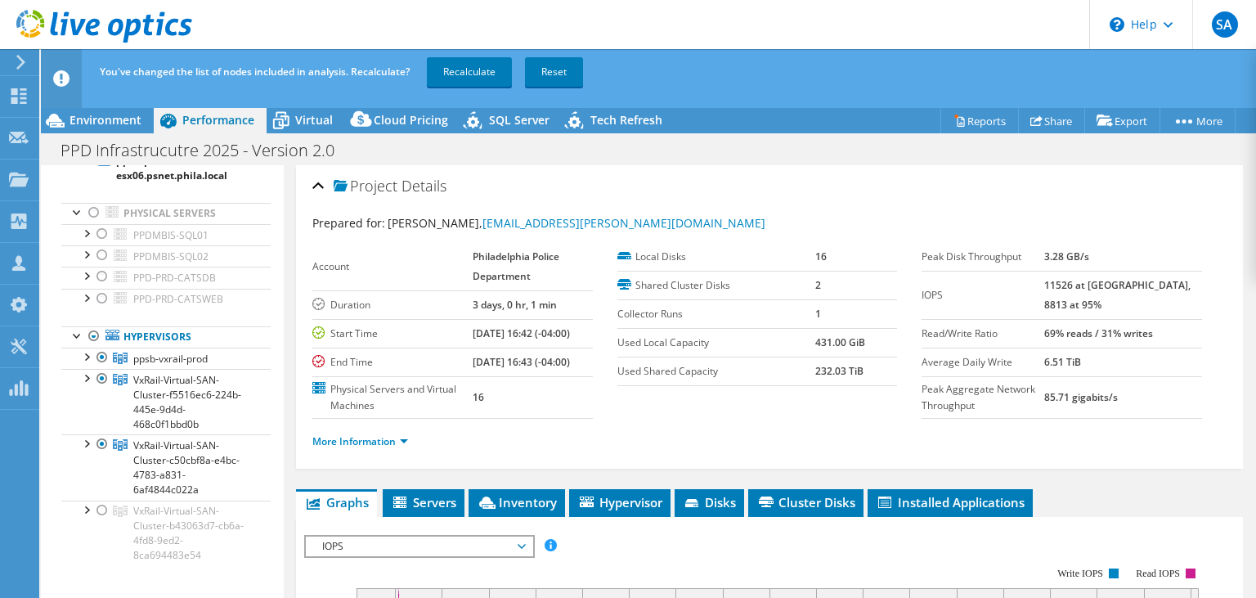
scroll to position [105, 0]
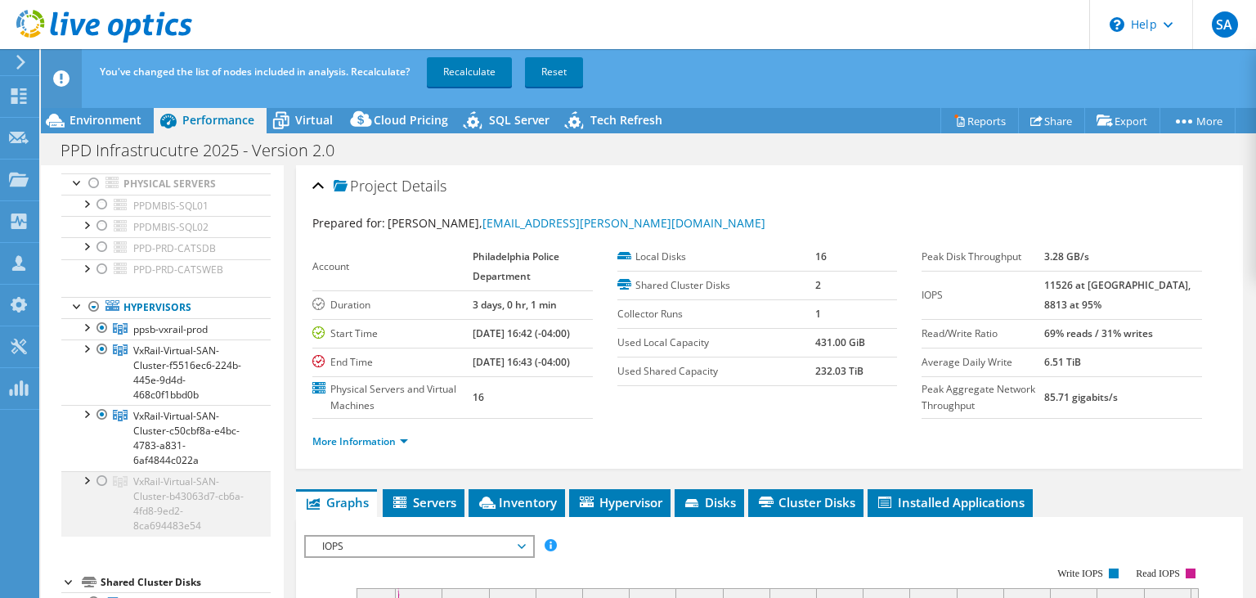
click at [98, 478] on div at bounding box center [102, 481] width 16 height 20
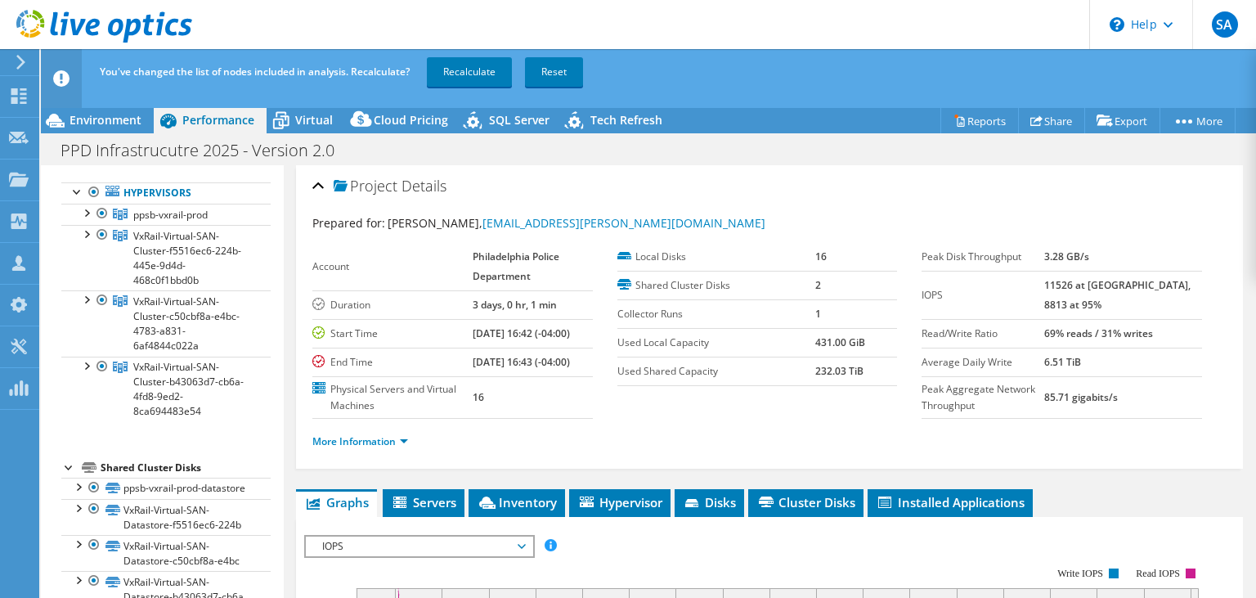
scroll to position [0, 0]
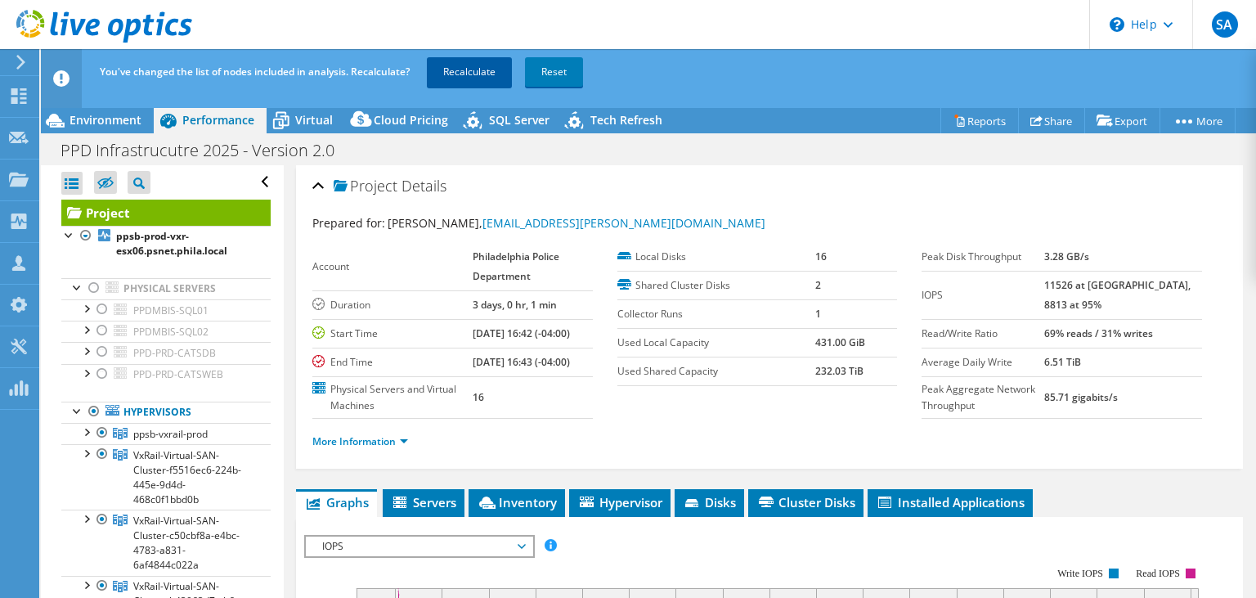
click at [489, 73] on link "Recalculate" at bounding box center [469, 71] width 85 height 29
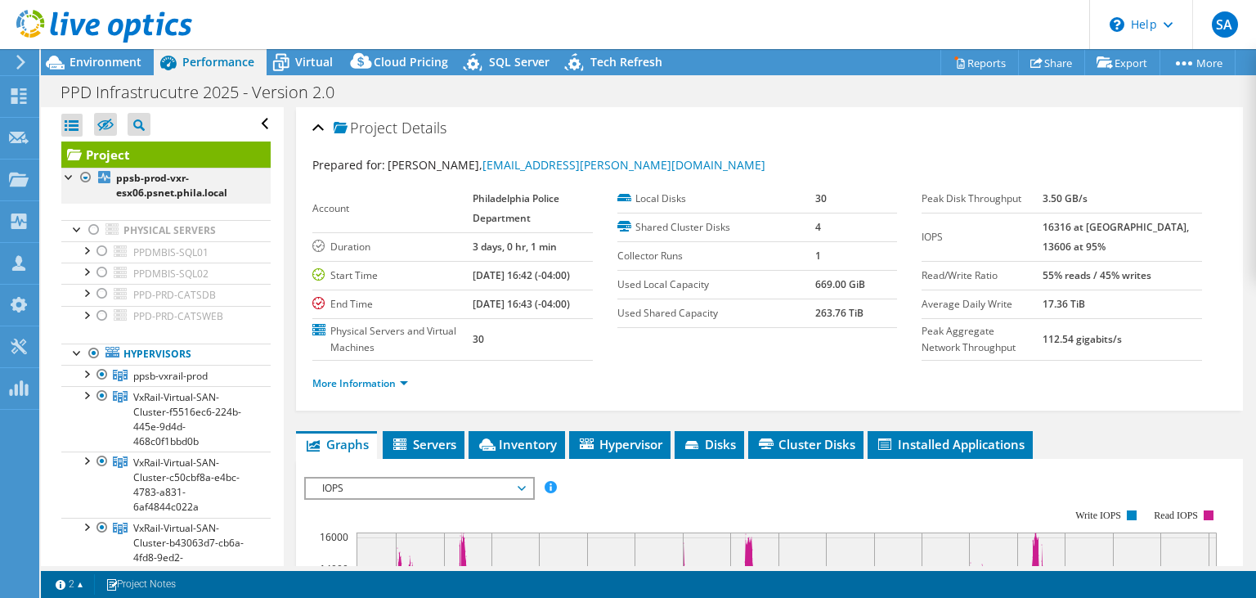
click at [70, 179] on div at bounding box center [69, 176] width 16 height 16
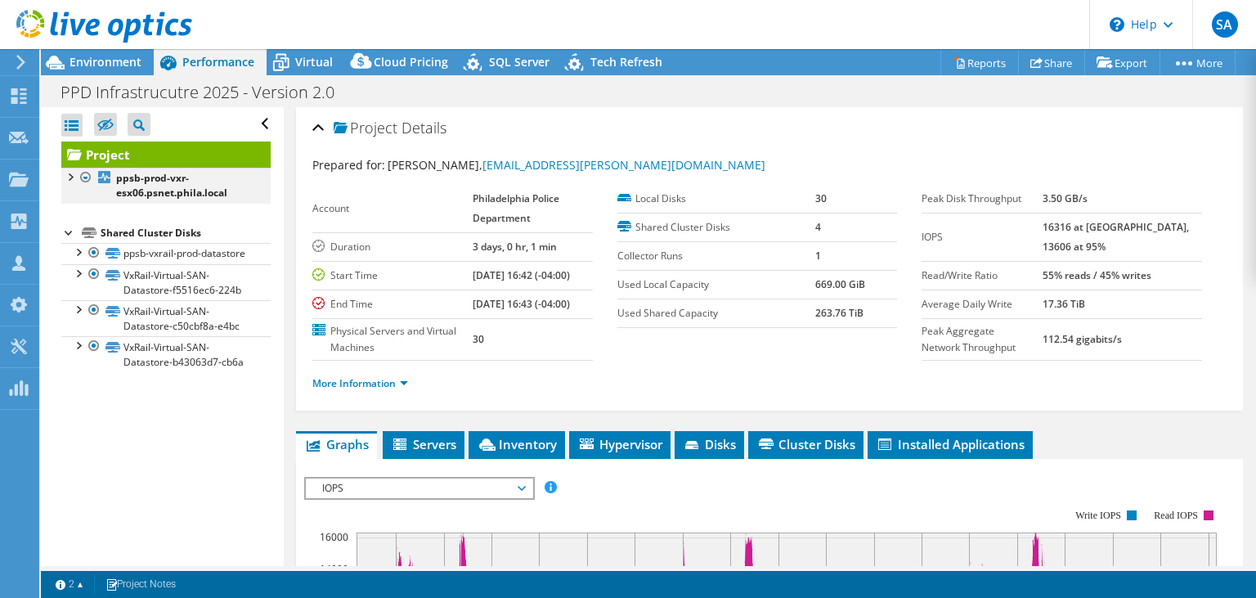
click at [70, 179] on div at bounding box center [69, 176] width 16 height 16
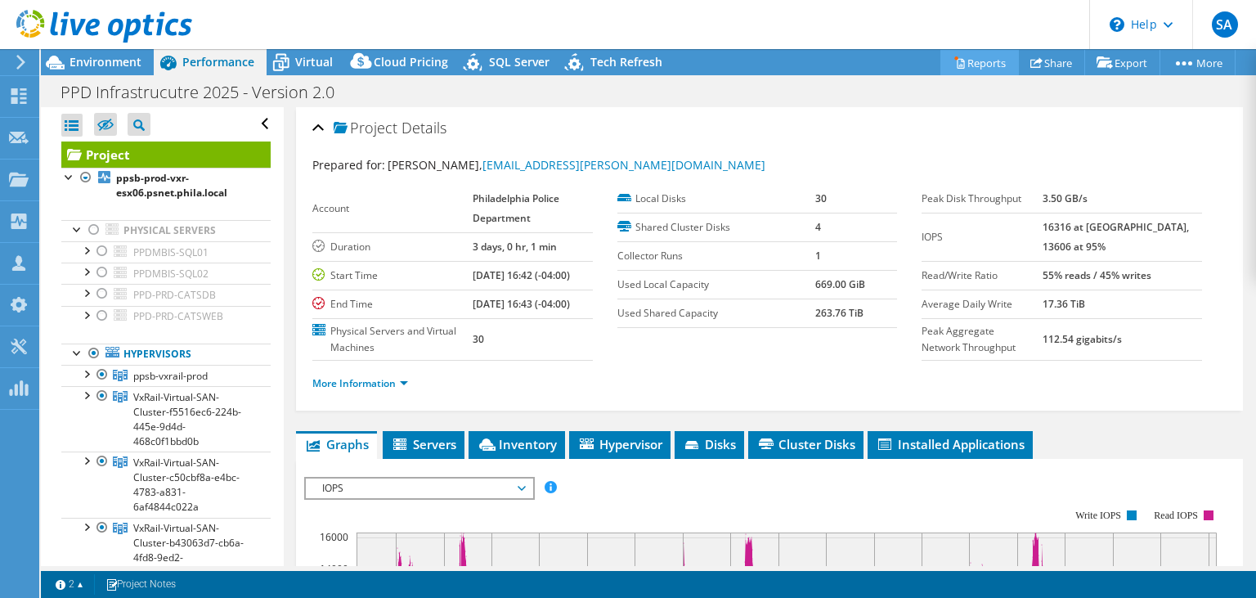
click at [983, 60] on link "Reports" at bounding box center [979, 62] width 78 height 25
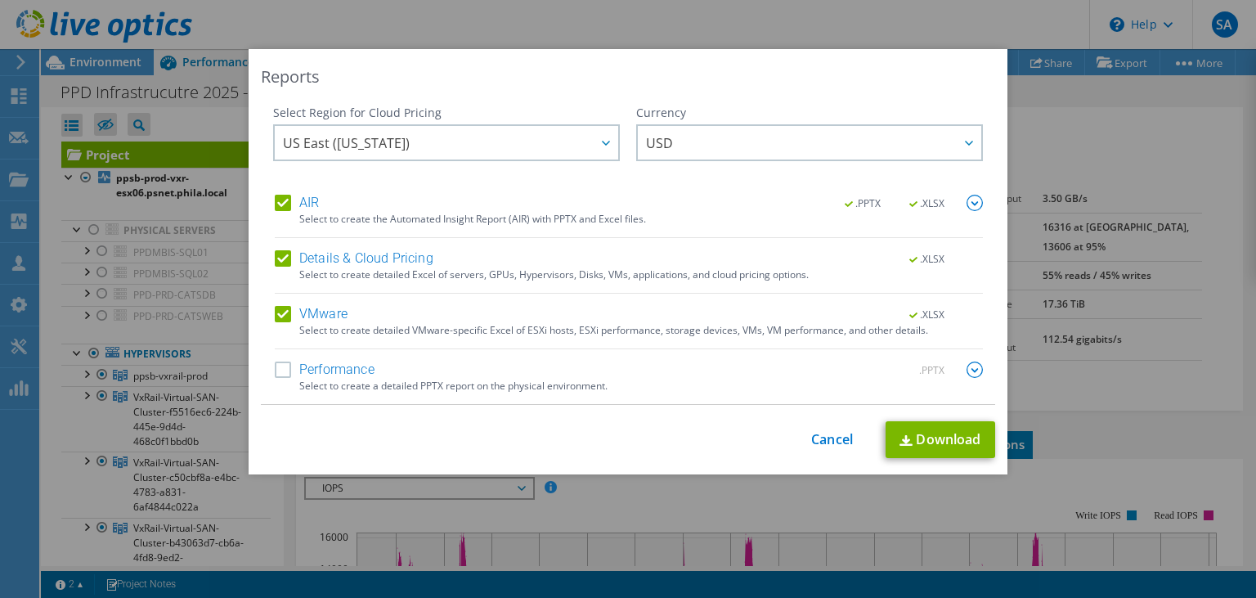
click at [283, 366] on label "Performance" at bounding box center [325, 369] width 100 height 16
click at [0, 0] on input "Performance" at bounding box center [0, 0] width 0 height 0
click at [960, 453] on link "Download" at bounding box center [940, 439] width 110 height 37
click at [821, 443] on link "Cancel" at bounding box center [832, 440] width 42 height 16
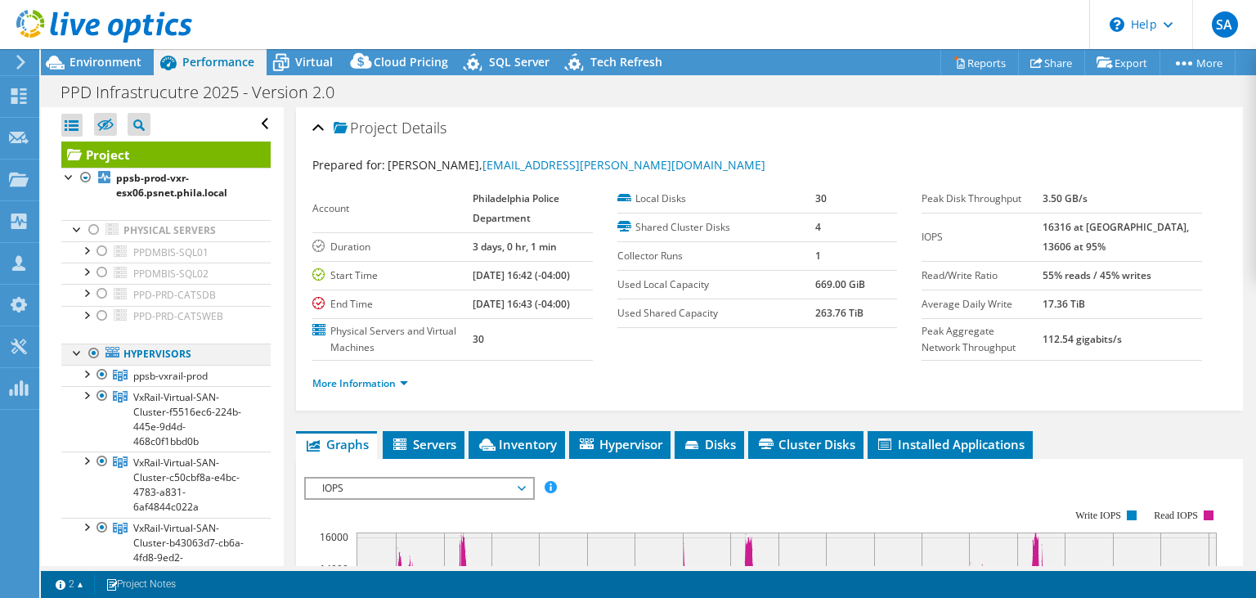
click at [94, 355] on div at bounding box center [94, 353] width 16 height 20
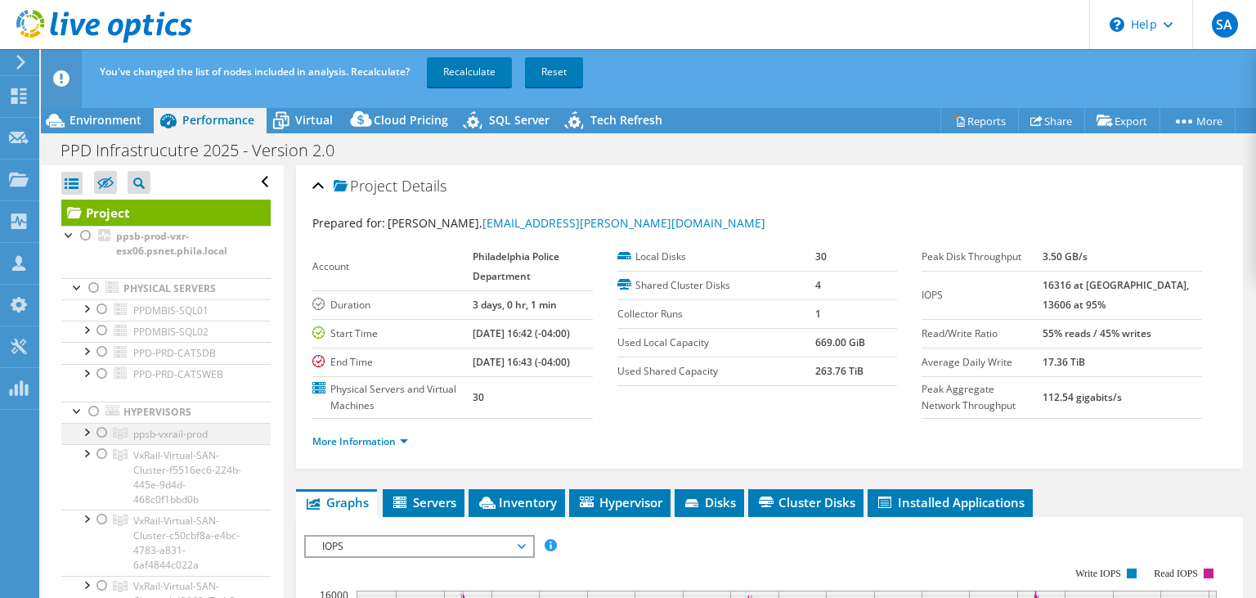
click at [106, 427] on div at bounding box center [102, 433] width 16 height 20
click at [464, 65] on link "Recalculate" at bounding box center [469, 71] width 85 height 29
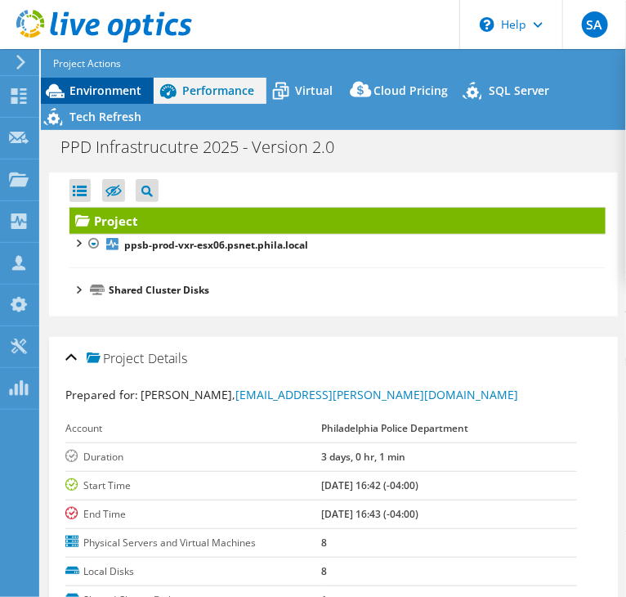
click at [103, 86] on span "Environment" at bounding box center [105, 91] width 72 height 16
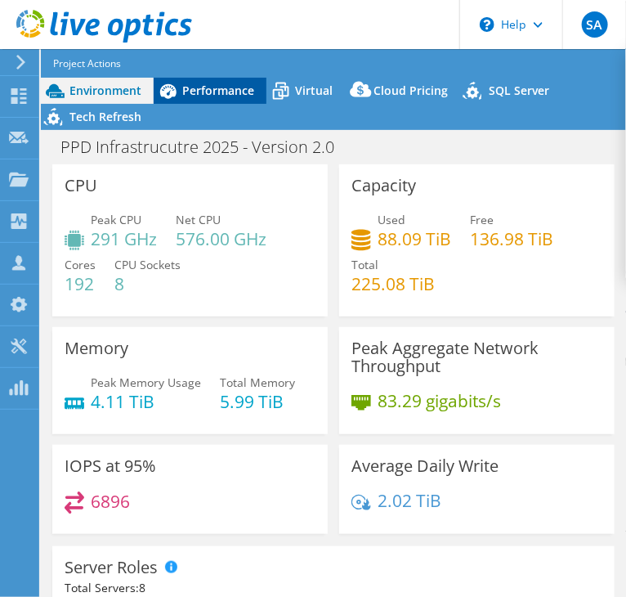
click at [196, 101] on div "Performance" at bounding box center [210, 91] width 113 height 26
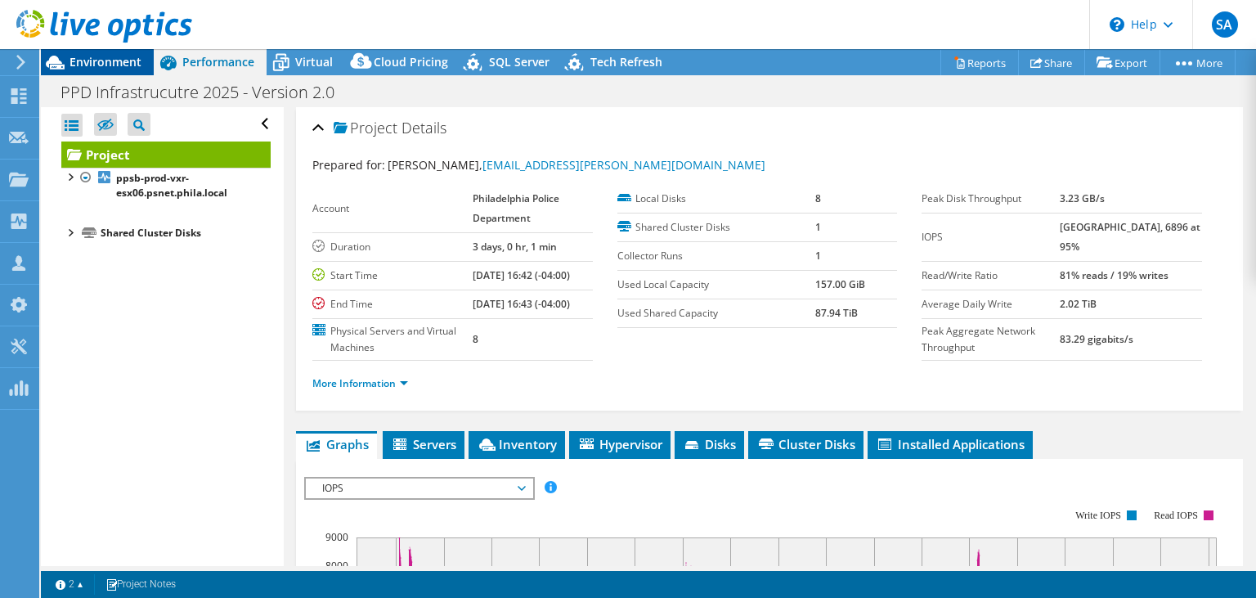
click at [127, 61] on span "Environment" at bounding box center [105, 62] width 72 height 16
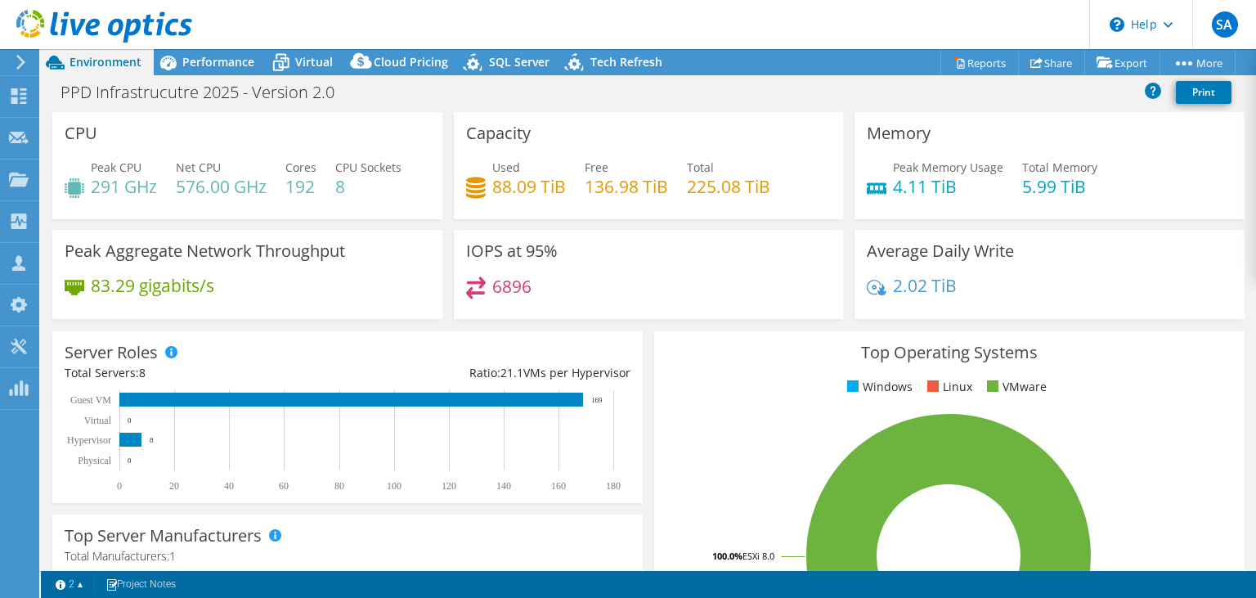
click at [892, 22] on header "SA Partner Team Member [PERSON_NAME] [PERSON_NAME][EMAIL_ADDRESS][PERSON_NAME][…" at bounding box center [628, 24] width 1256 height 49
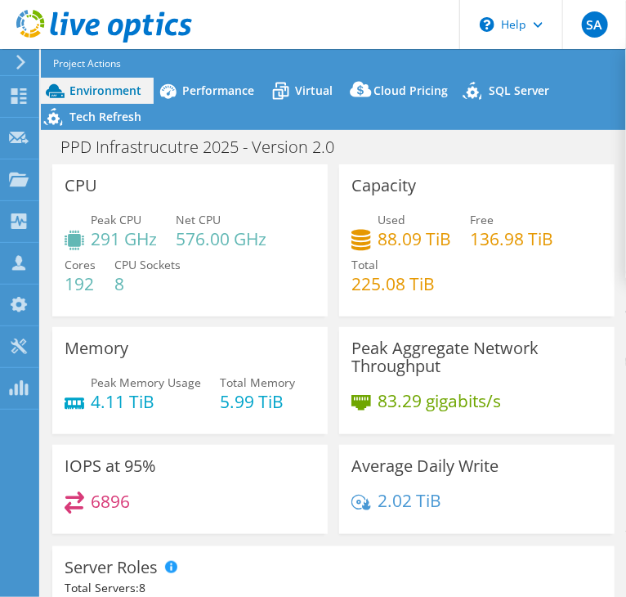
click at [242, 291] on div "Peak CPU 291 GHz Net CPU 576.00 GHz Cores 192 CPU Sockets 8" at bounding box center [190, 260] width 251 height 98
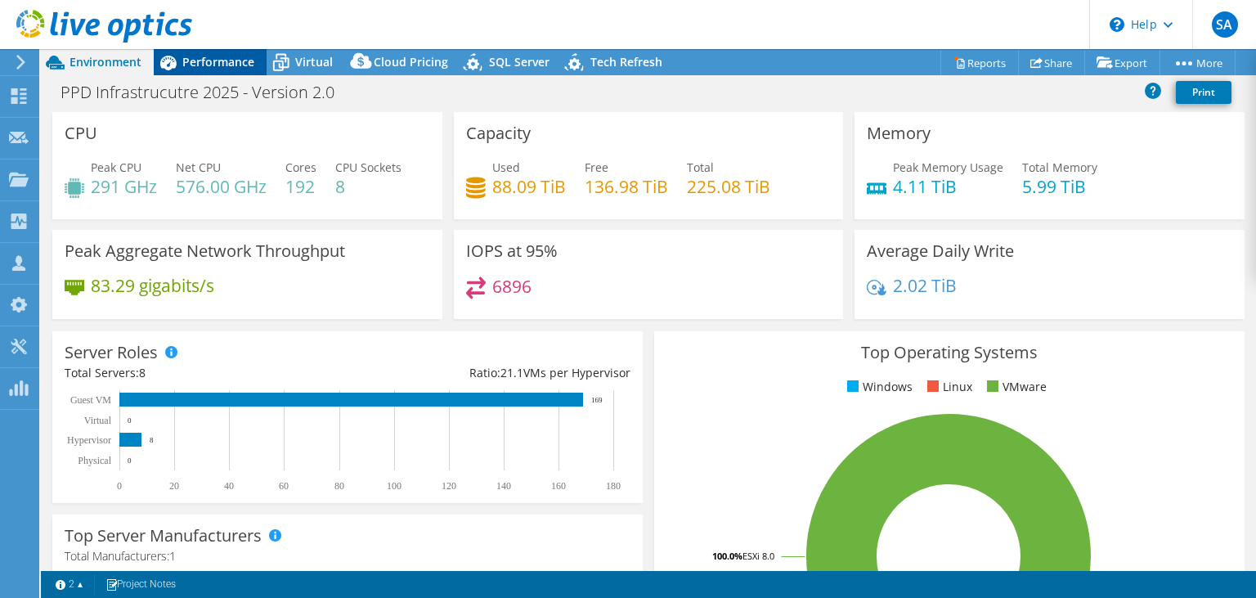
click at [209, 64] on span "Performance" at bounding box center [218, 62] width 72 height 16
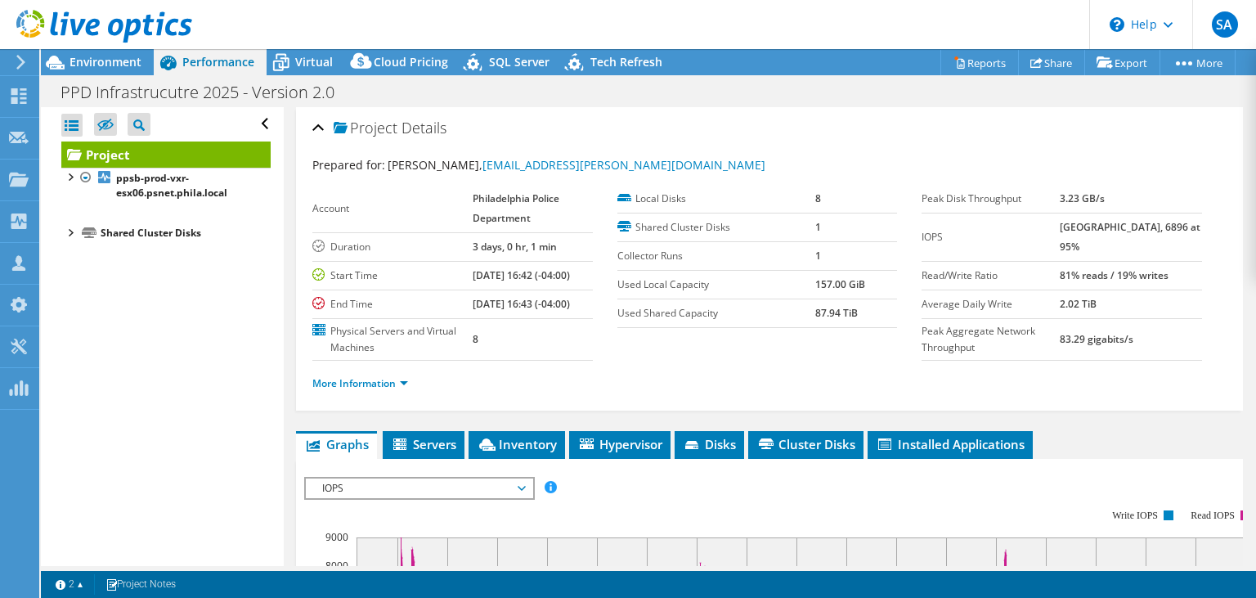
click at [21, 63] on icon at bounding box center [21, 62] width 12 height 15
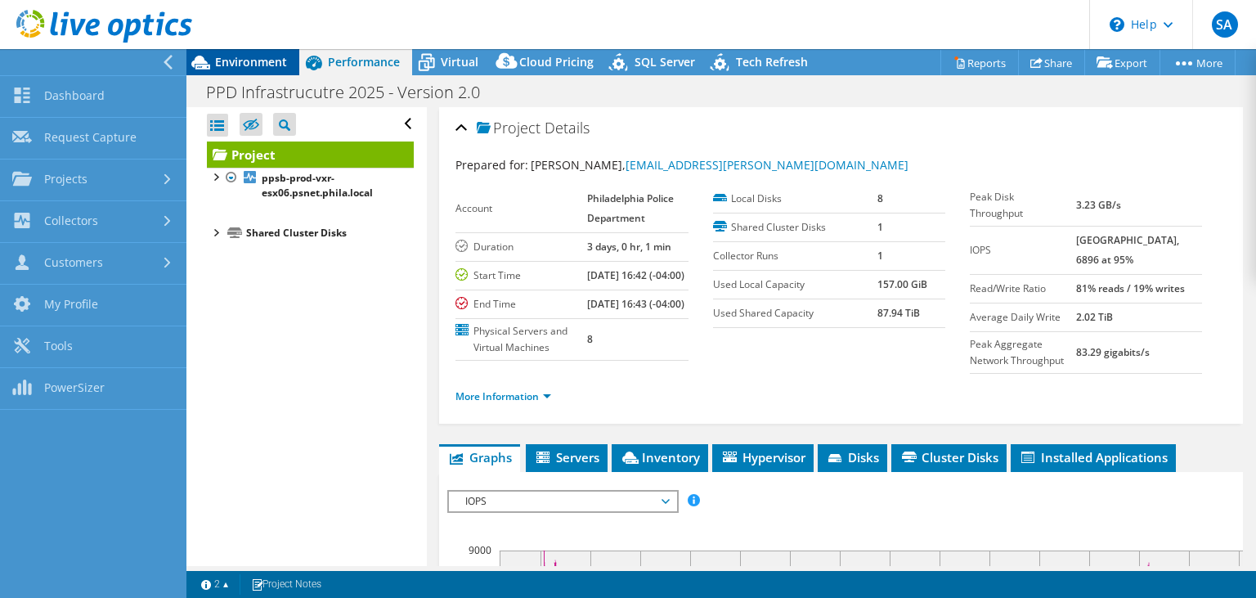
click at [258, 54] on div "Environment" at bounding box center [242, 62] width 113 height 26
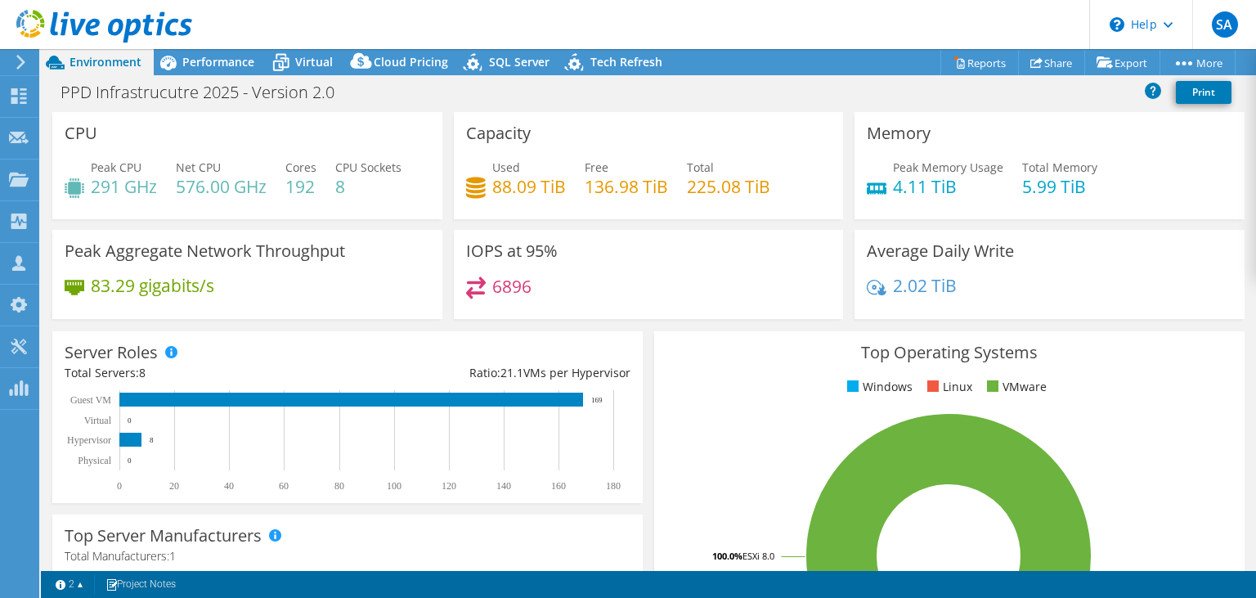
click at [11, 60] on div at bounding box center [18, 62] width 18 height 15
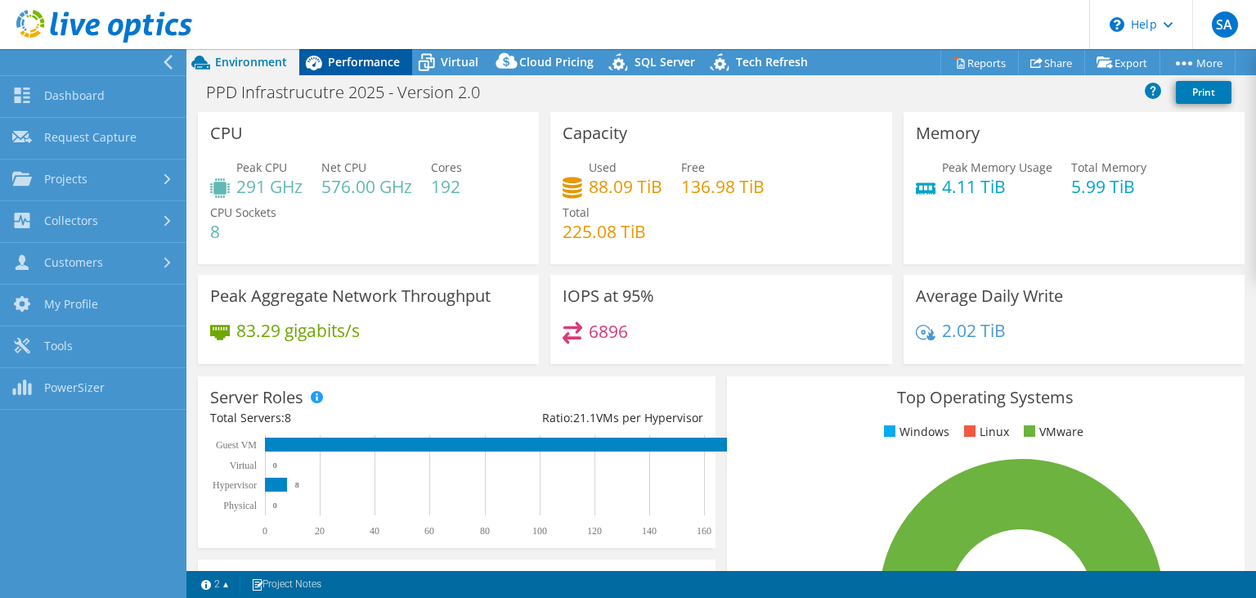
click at [330, 68] on span "Performance" at bounding box center [364, 62] width 72 height 16
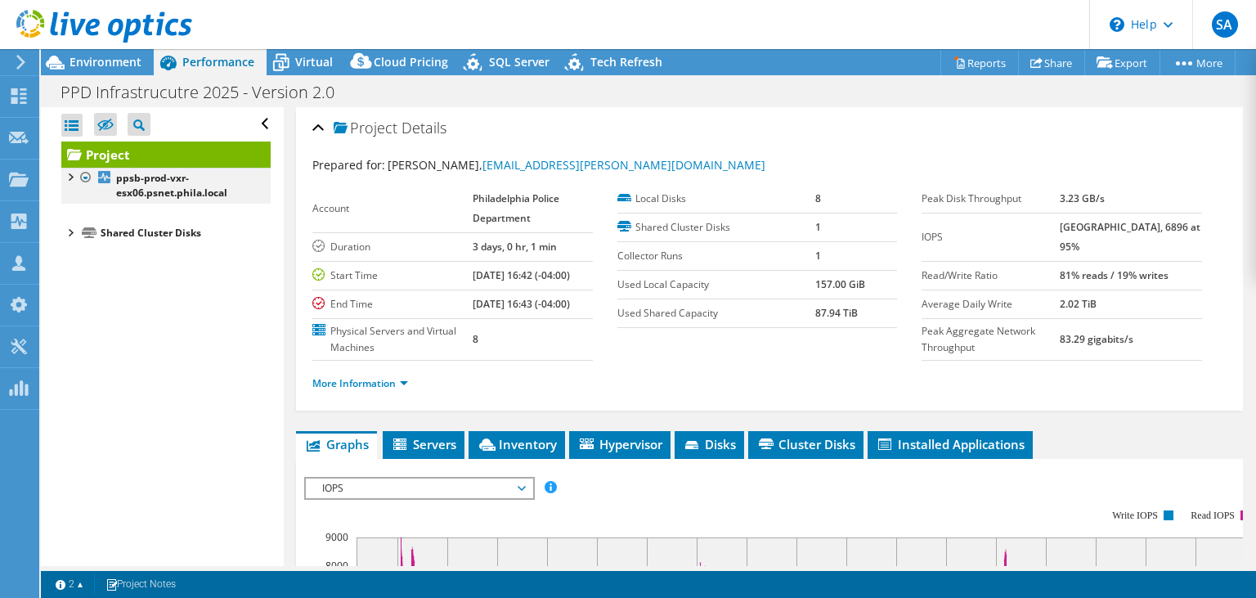
click at [69, 175] on div at bounding box center [69, 176] width 16 height 16
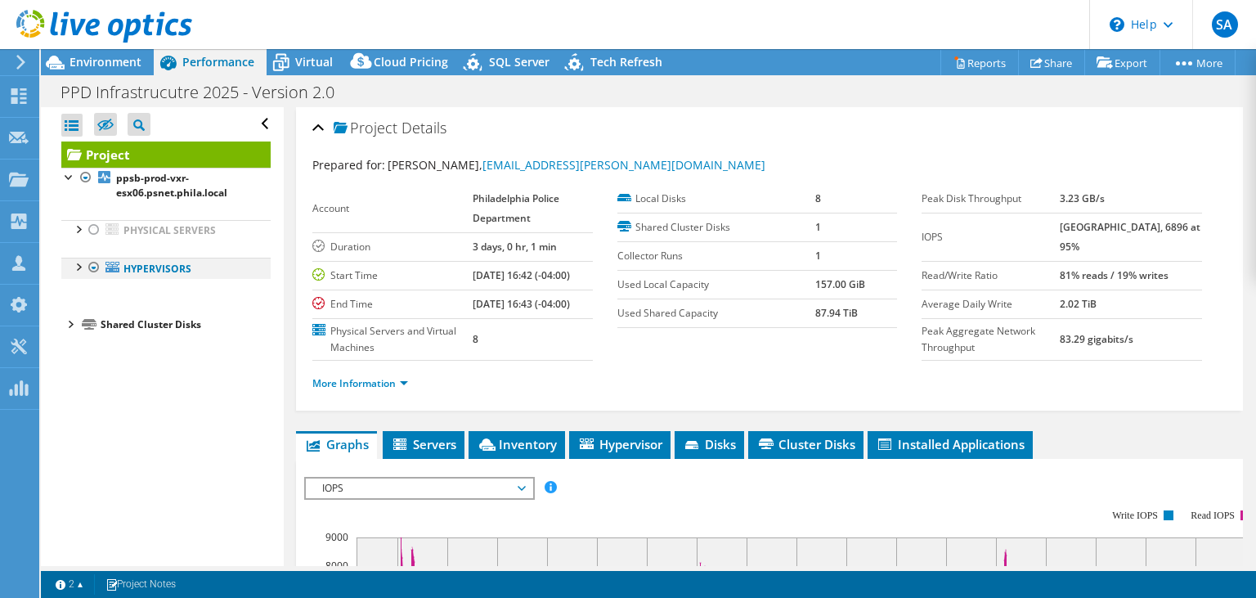
click at [77, 268] on div at bounding box center [77, 266] width 16 height 16
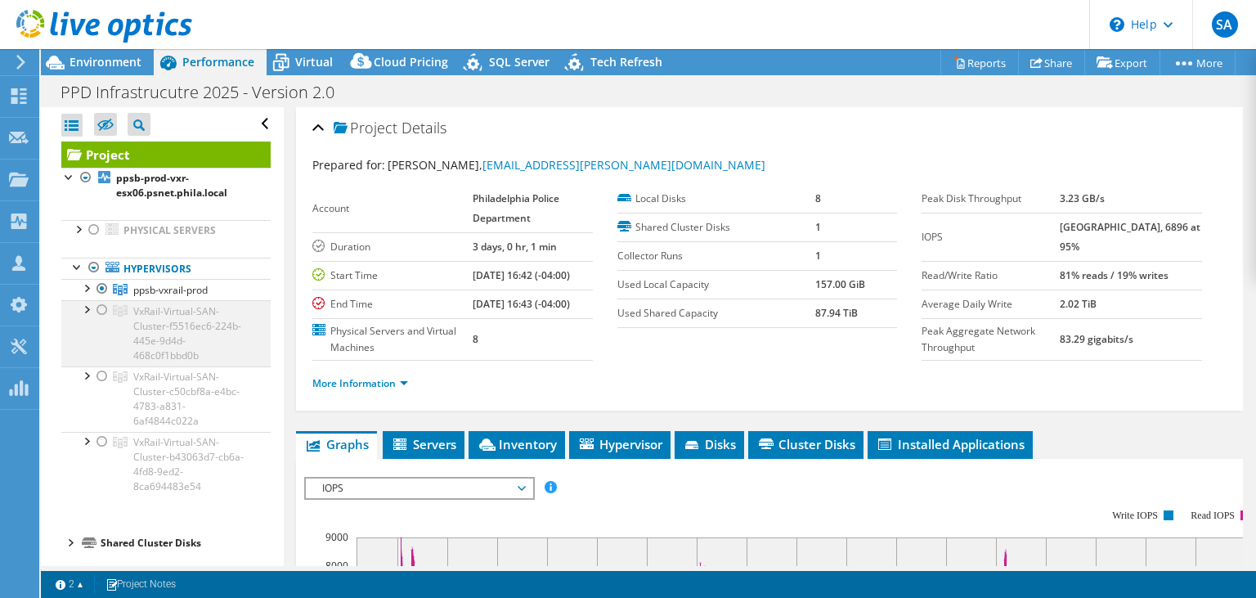
click at [99, 307] on div at bounding box center [102, 310] width 16 height 20
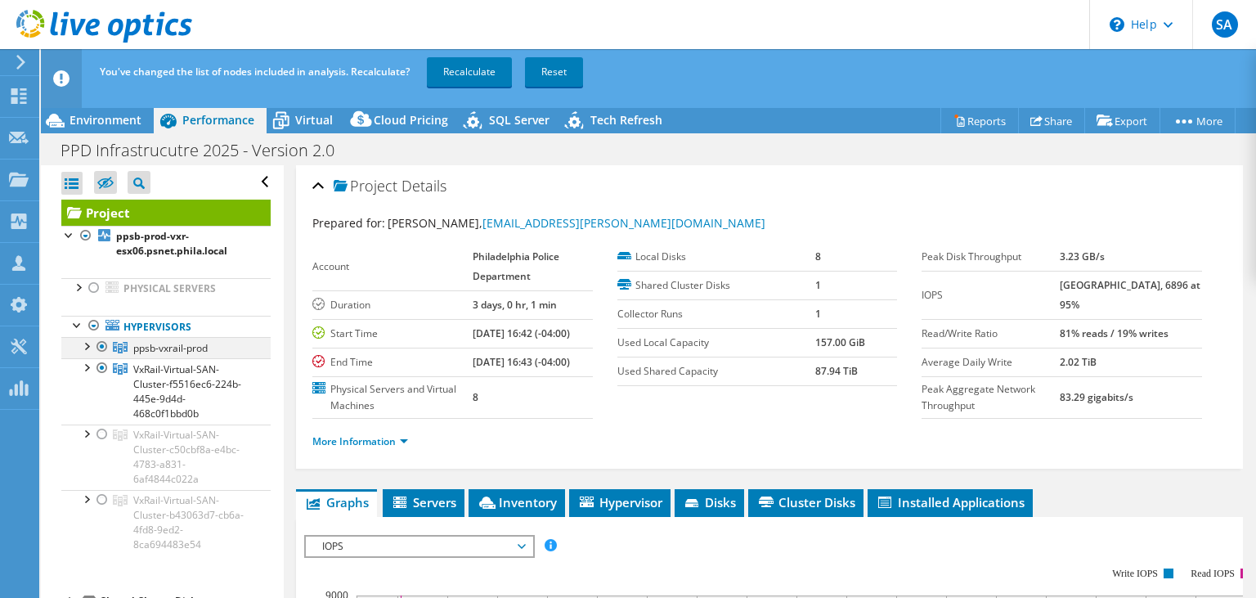
click at [105, 347] on div at bounding box center [102, 347] width 16 height 20
click at [484, 77] on link "Recalculate" at bounding box center [469, 71] width 85 height 29
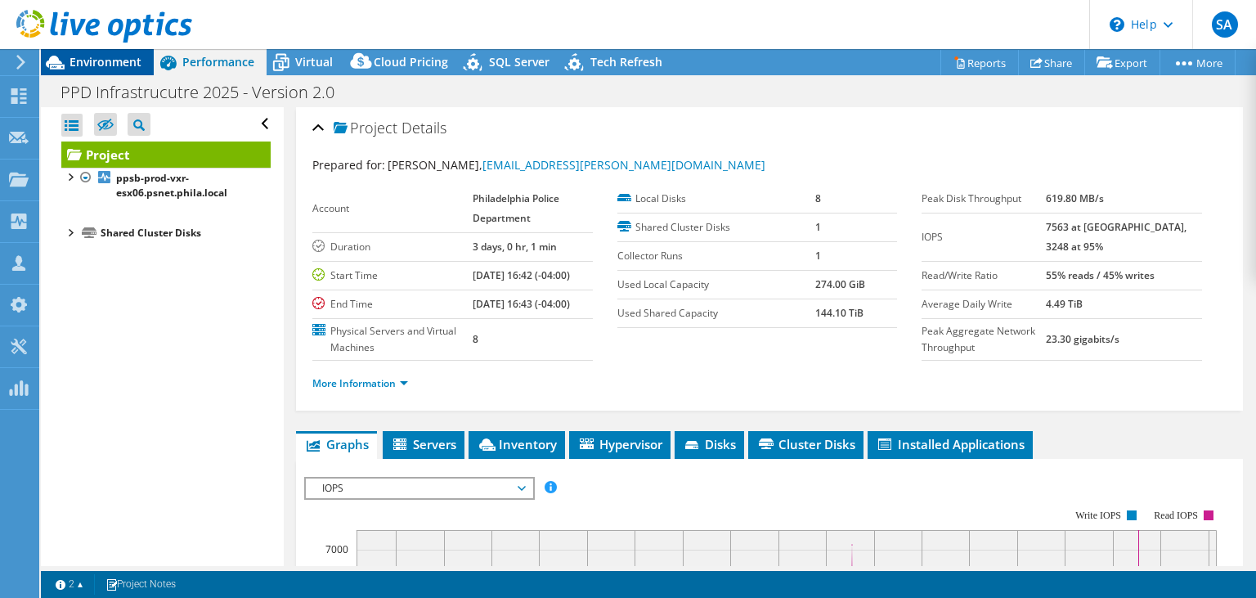
click at [123, 69] on span "Environment" at bounding box center [105, 62] width 72 height 16
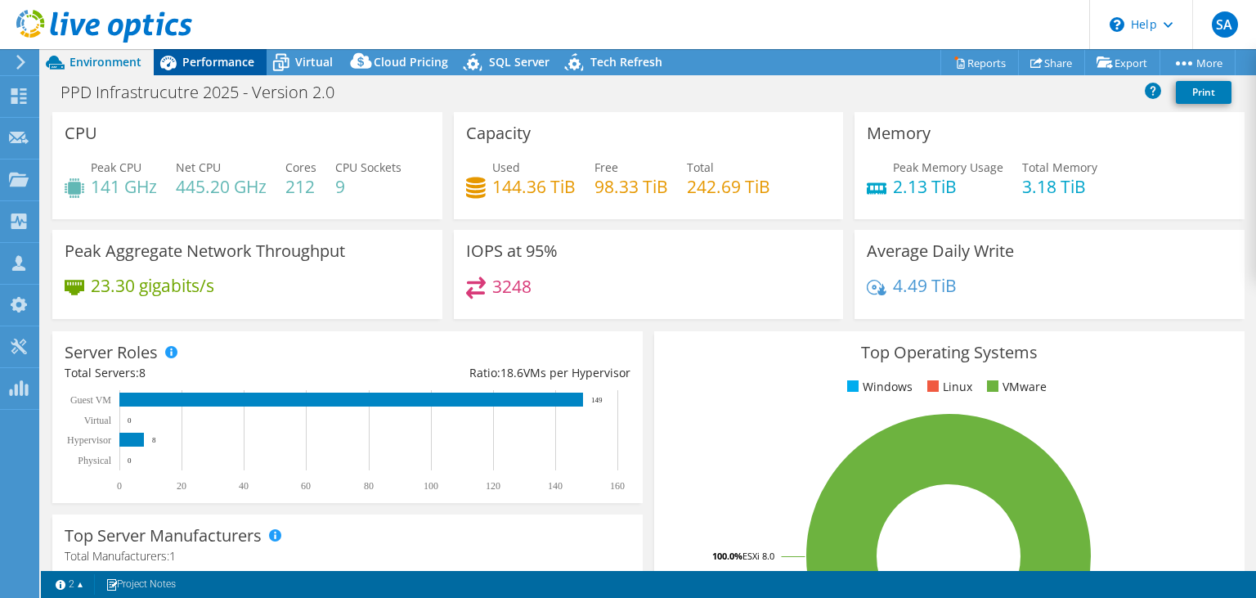
click at [237, 52] on div "Performance" at bounding box center [210, 62] width 113 height 26
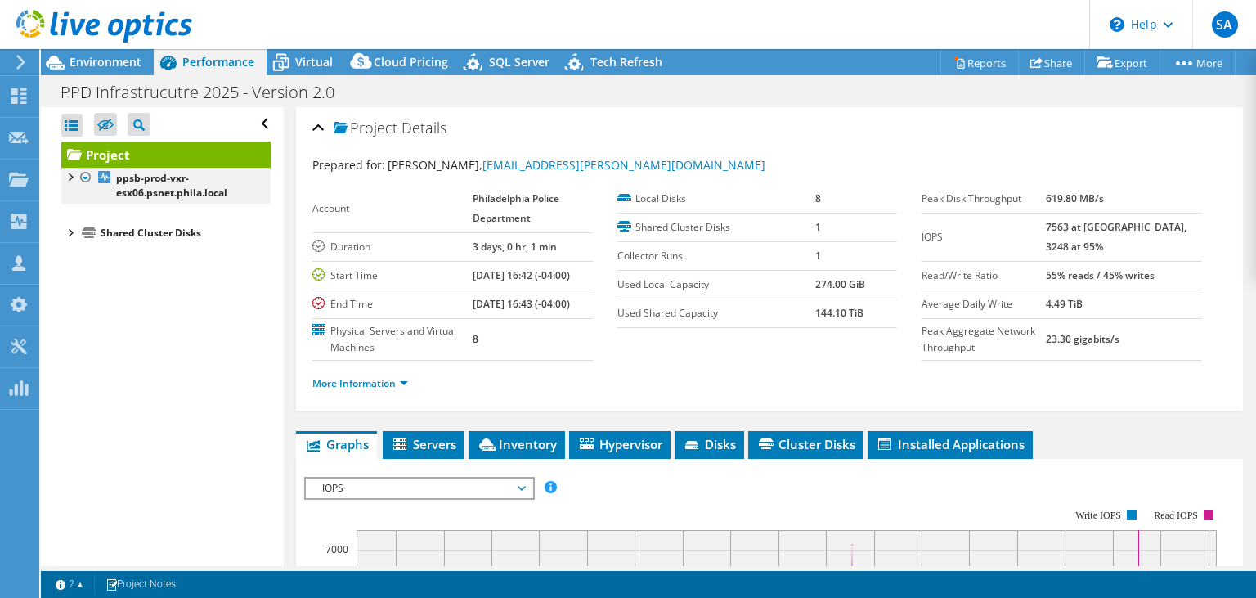
click at [69, 177] on div at bounding box center [69, 176] width 16 height 16
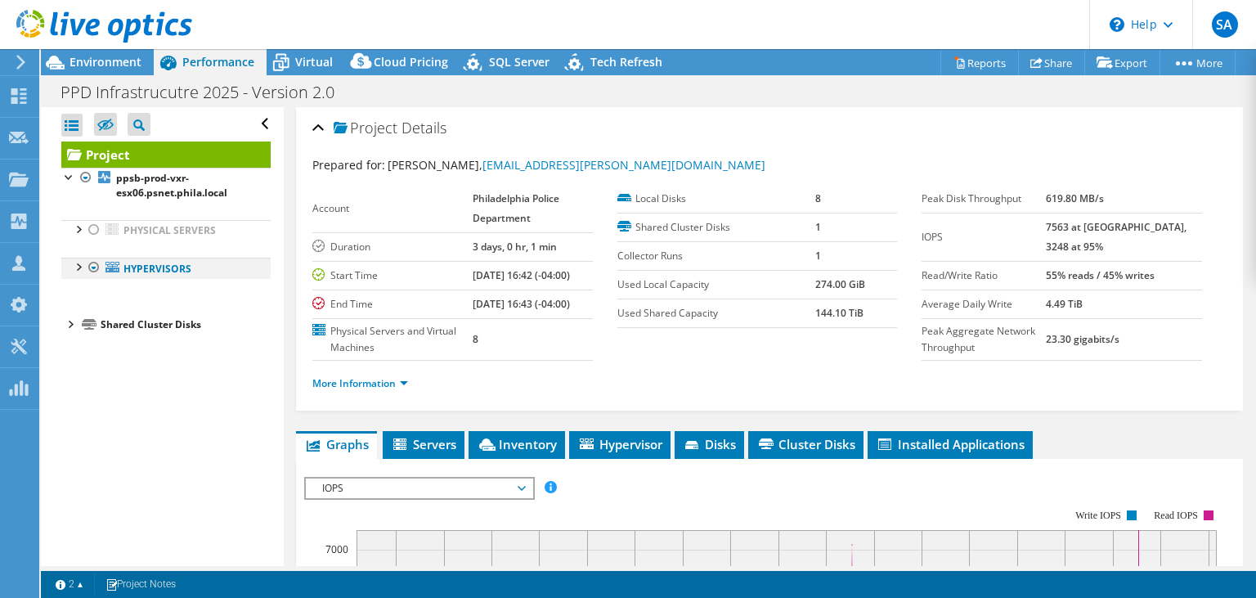
click at [78, 263] on div at bounding box center [77, 266] width 16 height 16
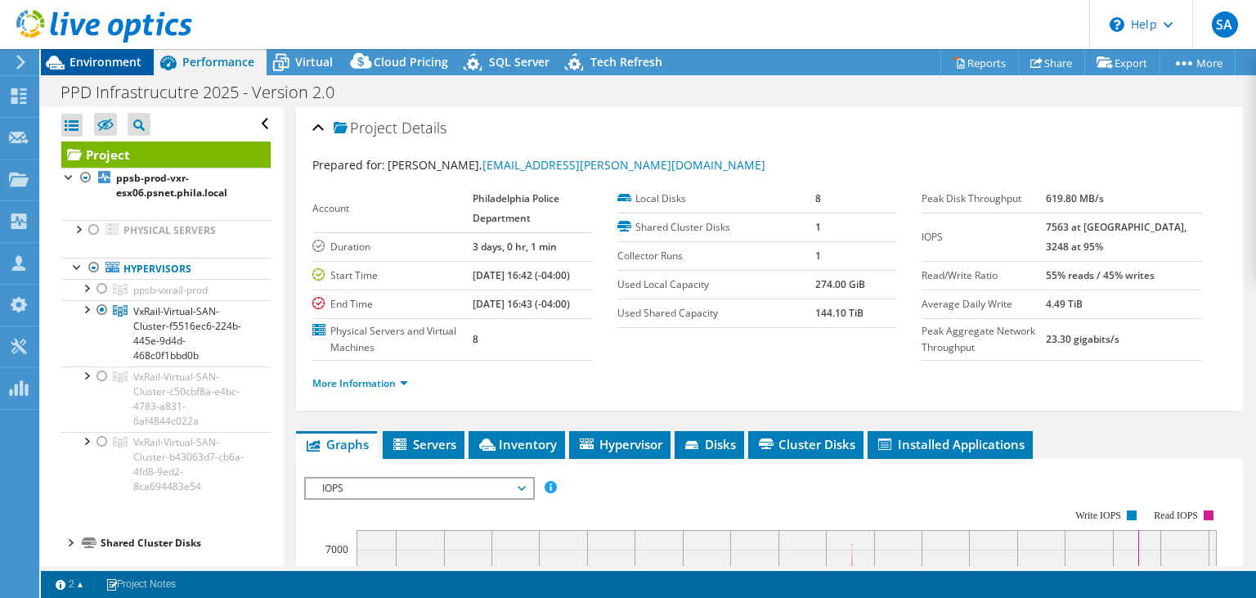
click at [132, 64] on span "Environment" at bounding box center [105, 62] width 72 height 16
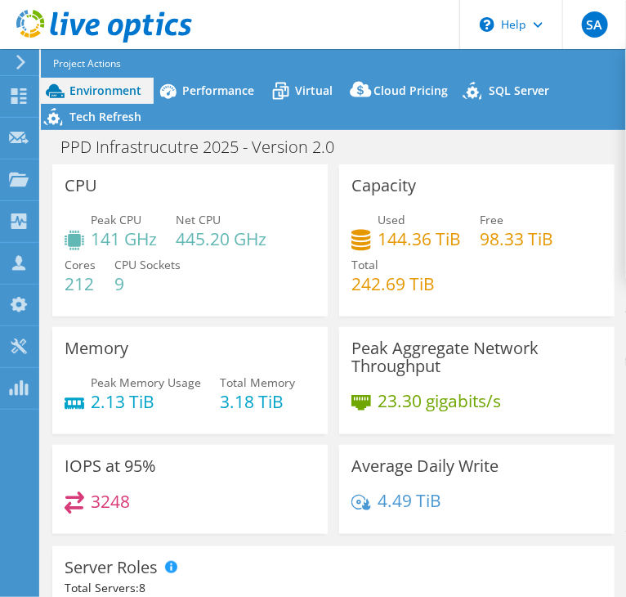
click at [232, 296] on div "Peak CPU 141 GHz Net CPU 445.20 GHz Cores 212 CPU Sockets 9" at bounding box center [190, 260] width 251 height 98
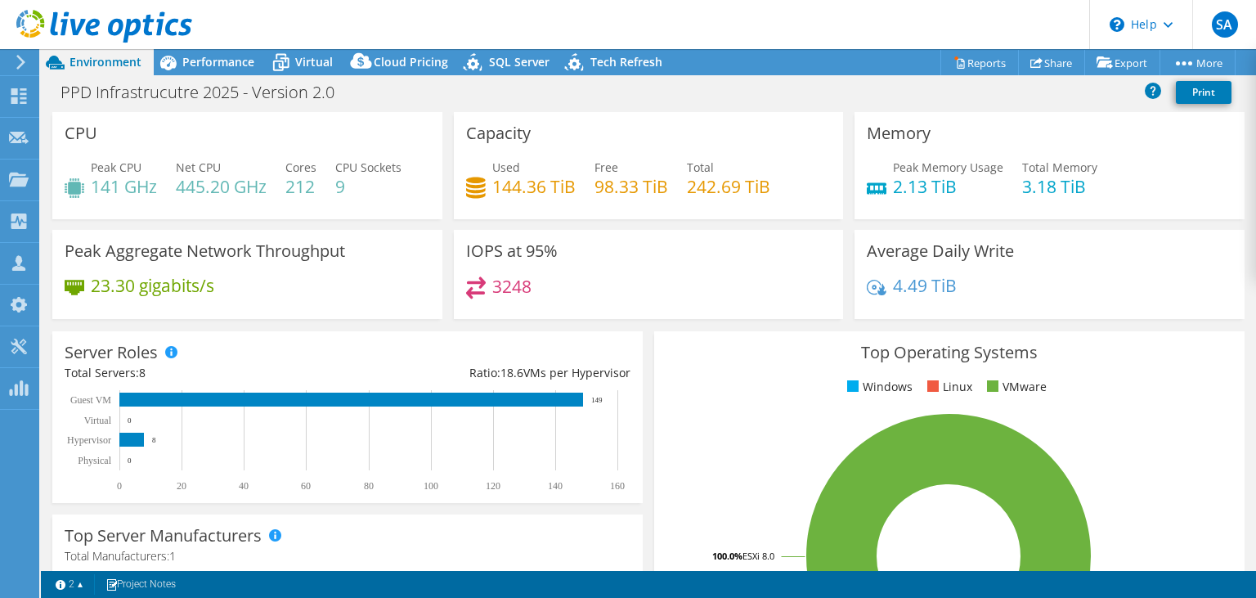
select select "USD"
click at [193, 57] on span "Performance" at bounding box center [218, 62] width 72 height 16
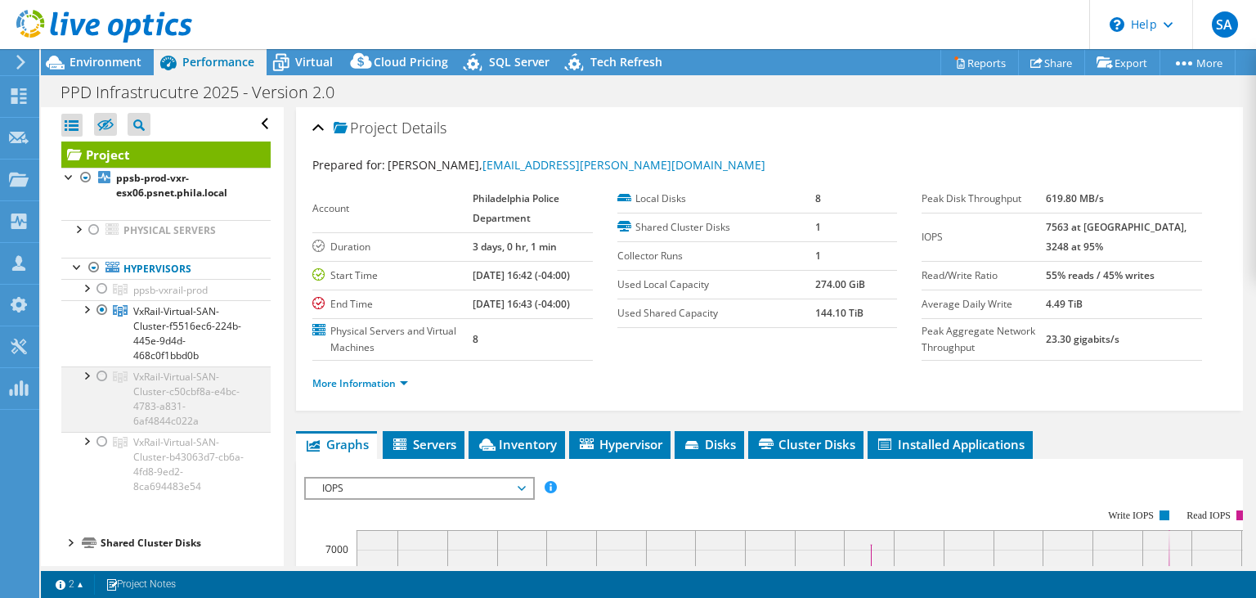
click at [101, 377] on div at bounding box center [102, 376] width 16 height 20
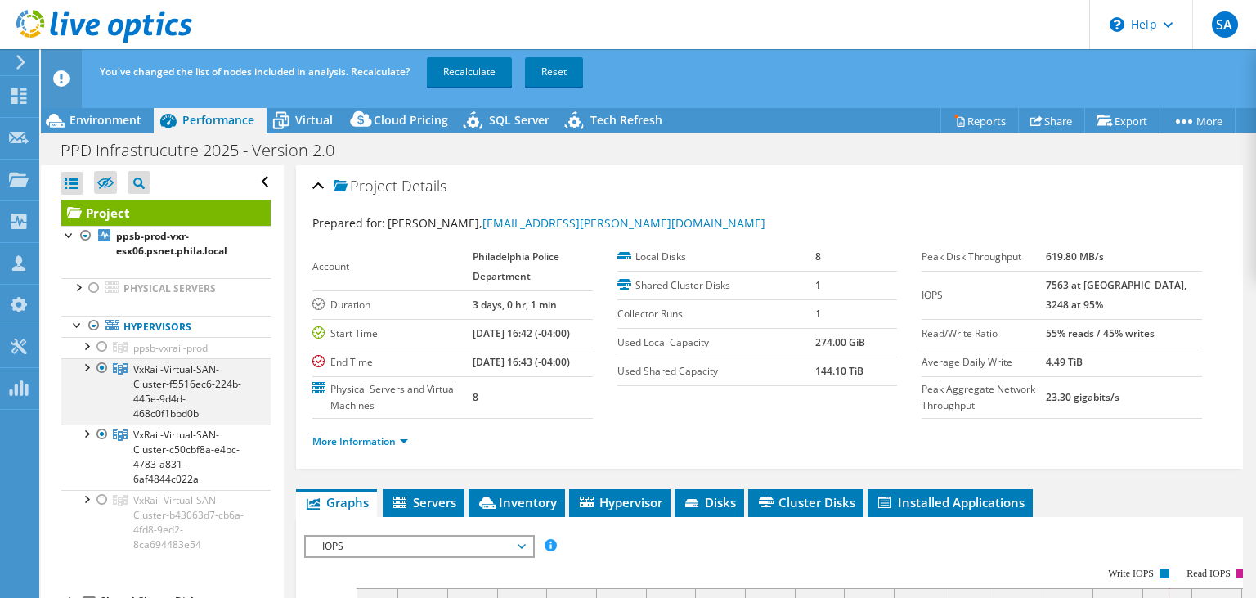
click at [96, 370] on div at bounding box center [102, 368] width 16 height 20
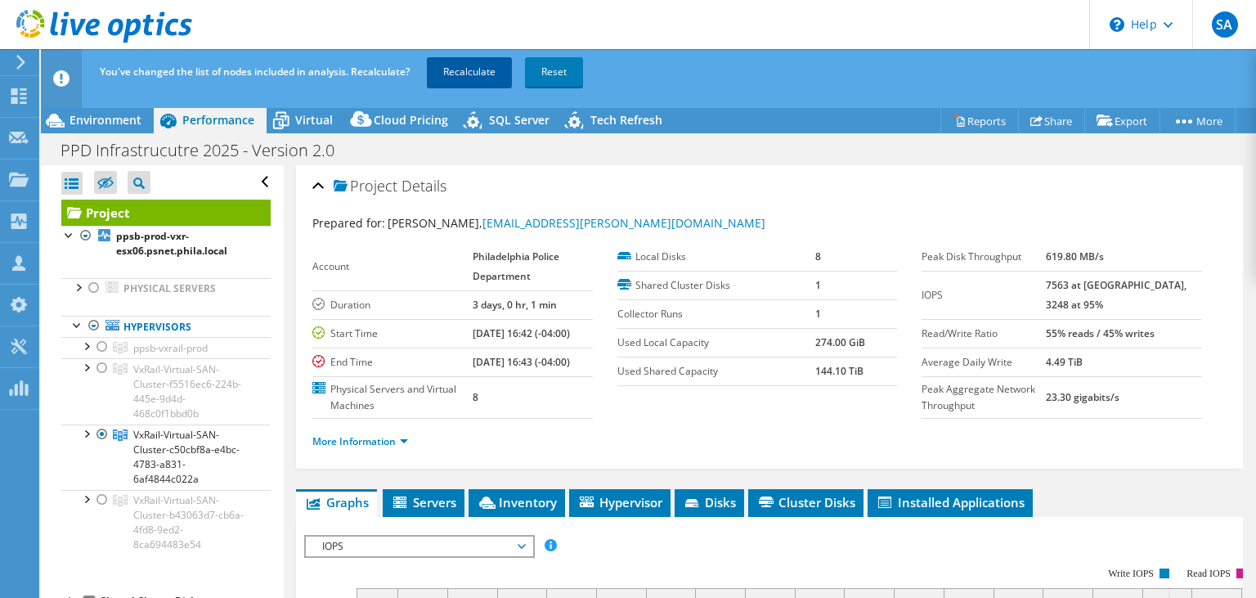
click at [456, 78] on link "Recalculate" at bounding box center [469, 71] width 85 height 29
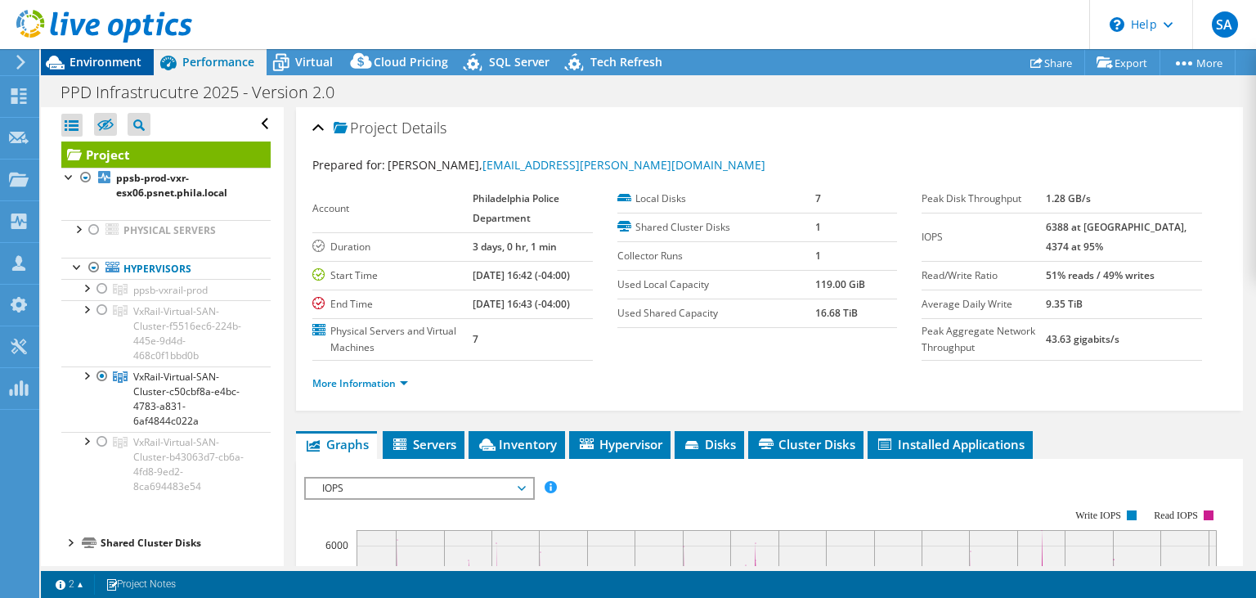
click at [110, 63] on span "Environment" at bounding box center [105, 62] width 72 height 16
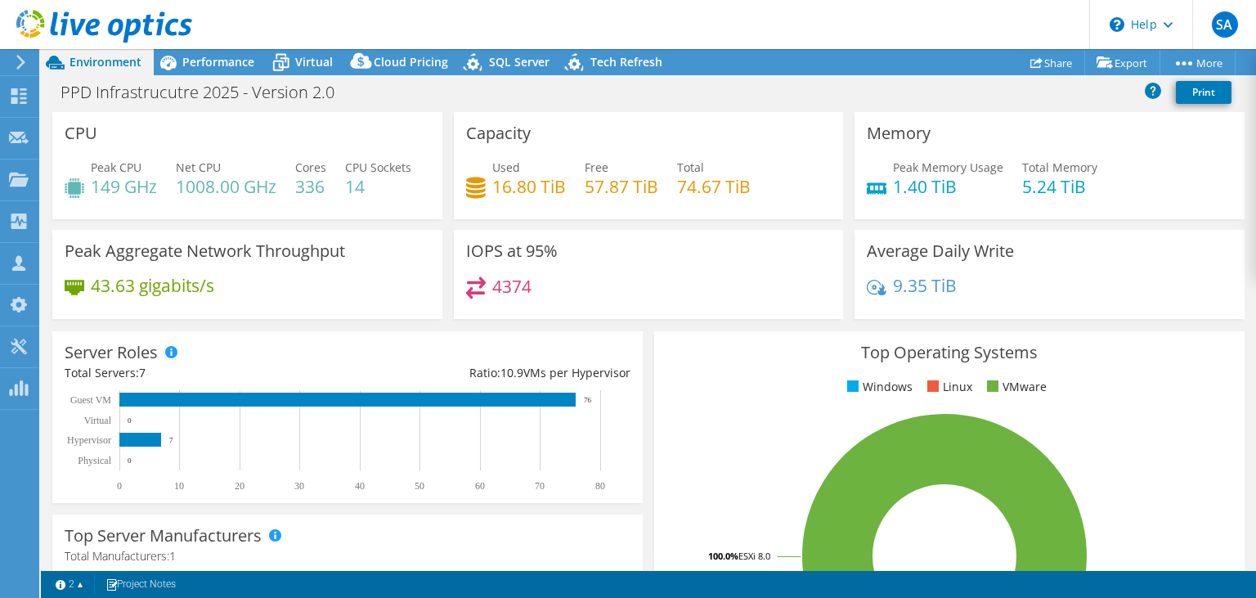
click at [329, 260] on h3 "Peak Aggregate Network Throughput" at bounding box center [205, 251] width 280 height 18
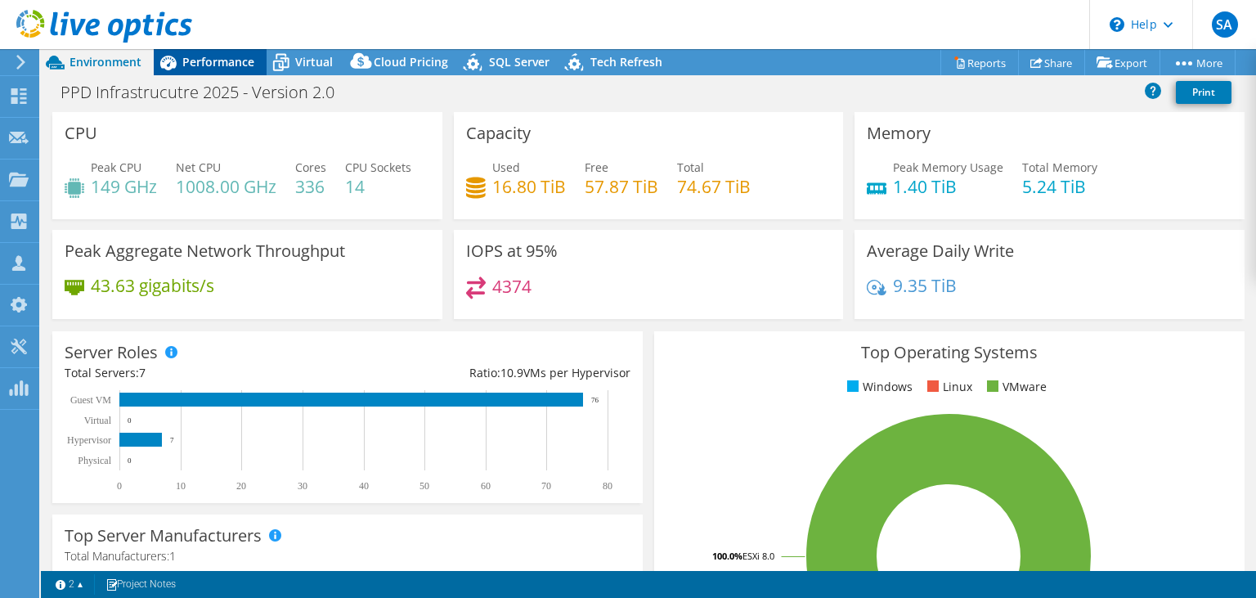
click at [214, 69] on span "Performance" at bounding box center [218, 62] width 72 height 16
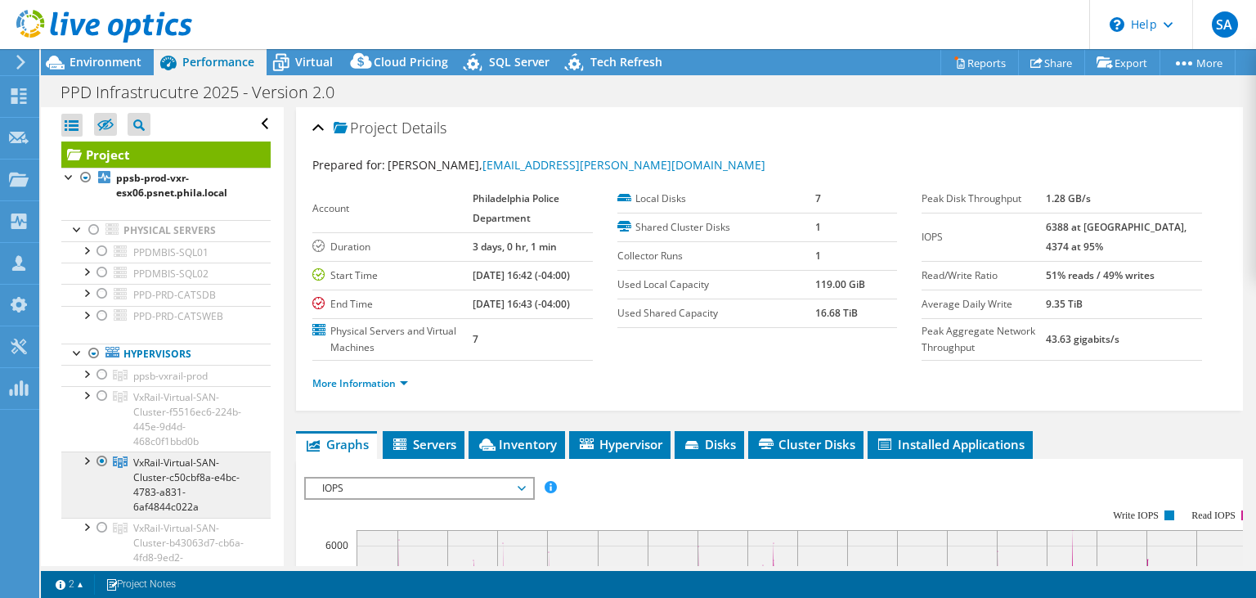
scroll to position [105, 0]
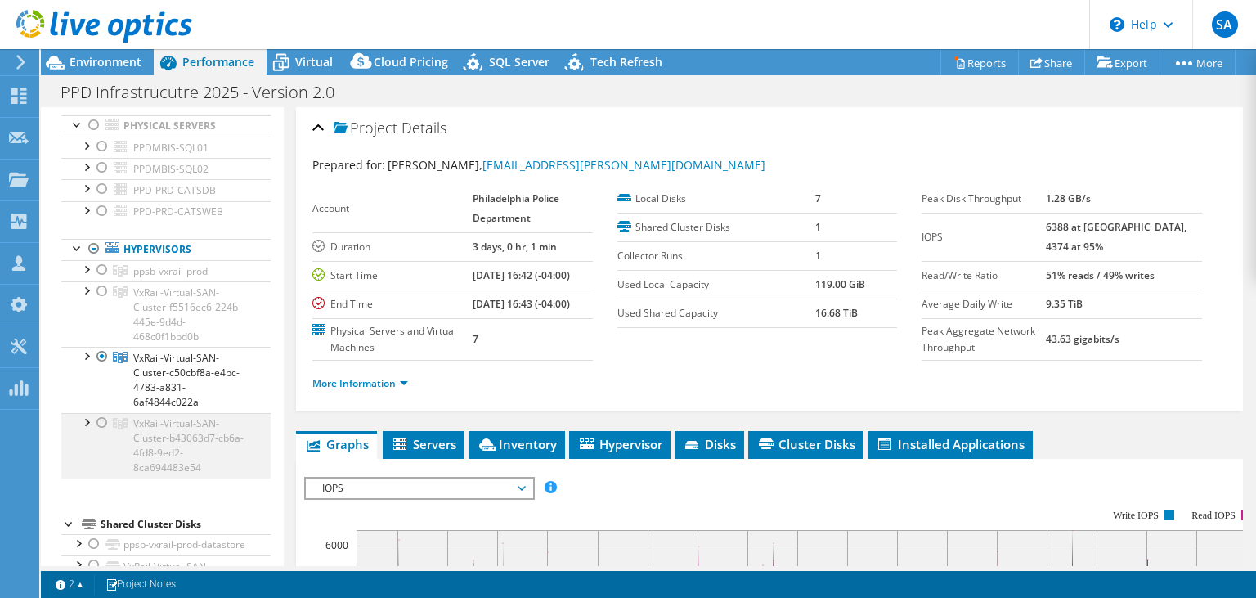
click at [105, 414] on div at bounding box center [102, 423] width 16 height 20
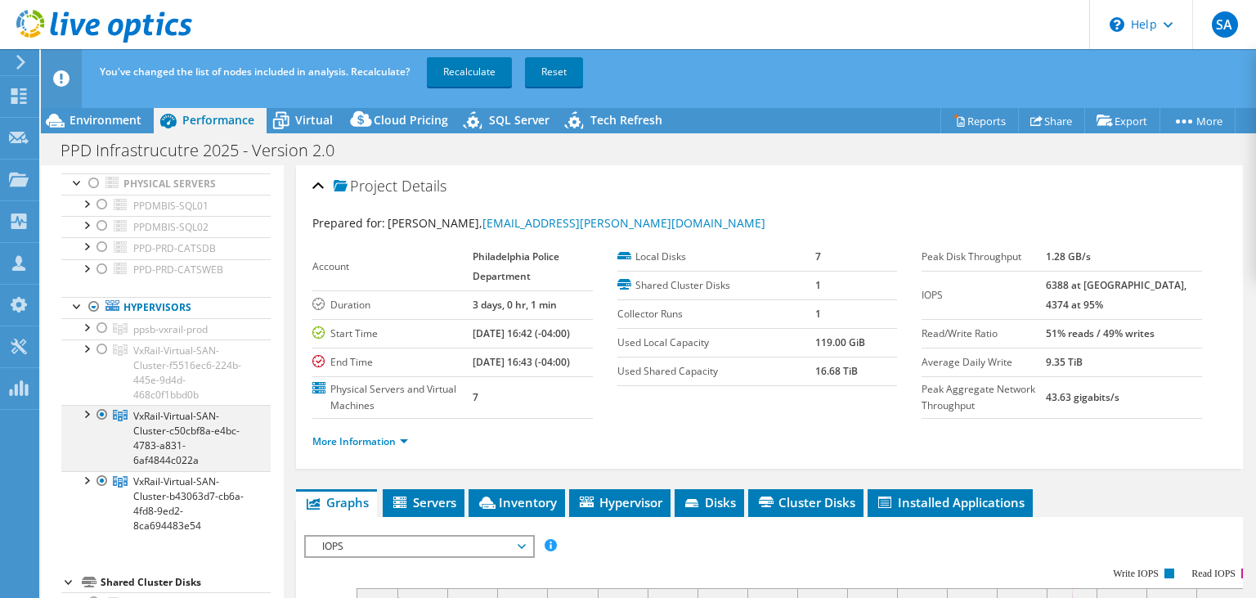
click at [97, 414] on div at bounding box center [102, 415] width 16 height 20
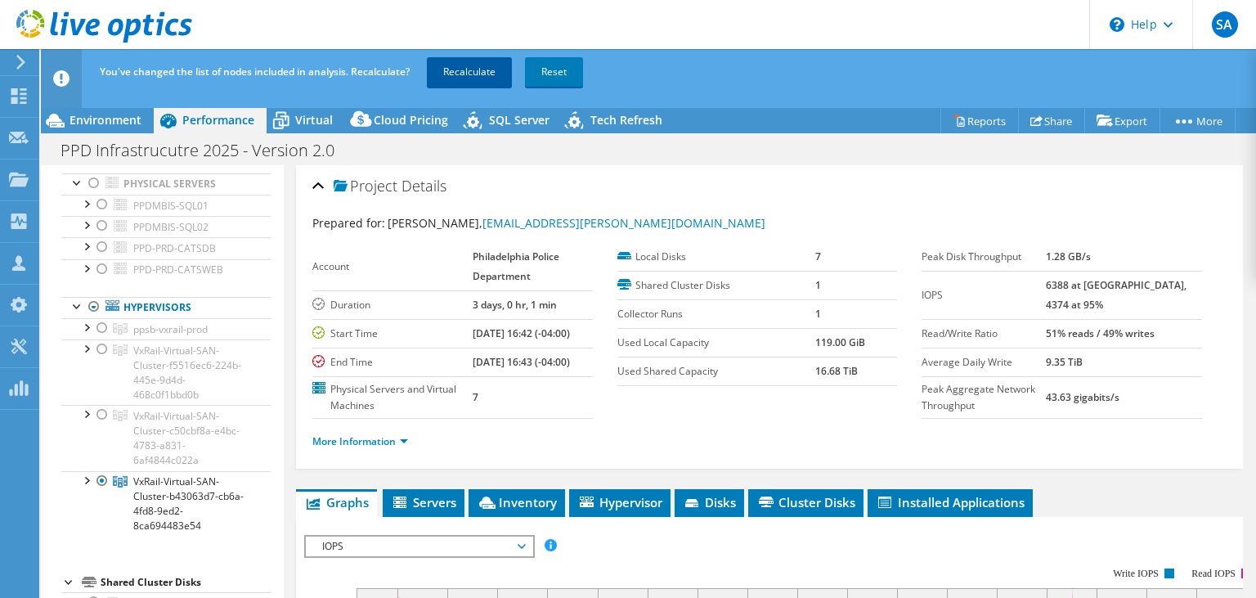
click at [461, 74] on link "Recalculate" at bounding box center [469, 71] width 85 height 29
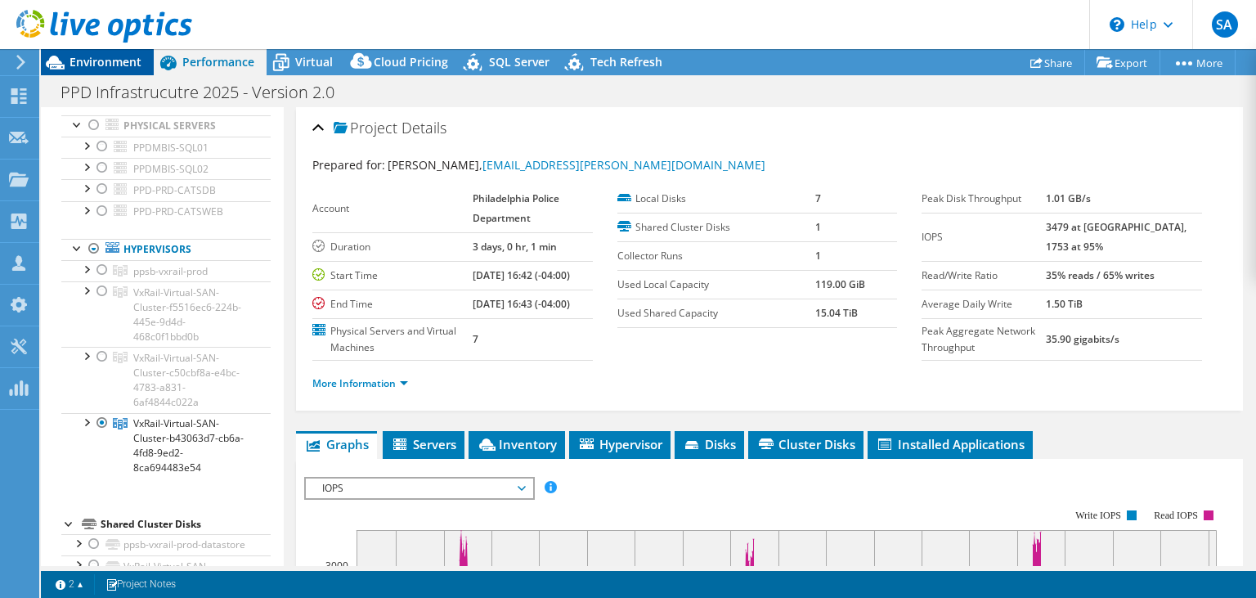
click at [96, 63] on span "Environment" at bounding box center [105, 62] width 72 height 16
